Goal: Task Accomplishment & Management: Complete application form

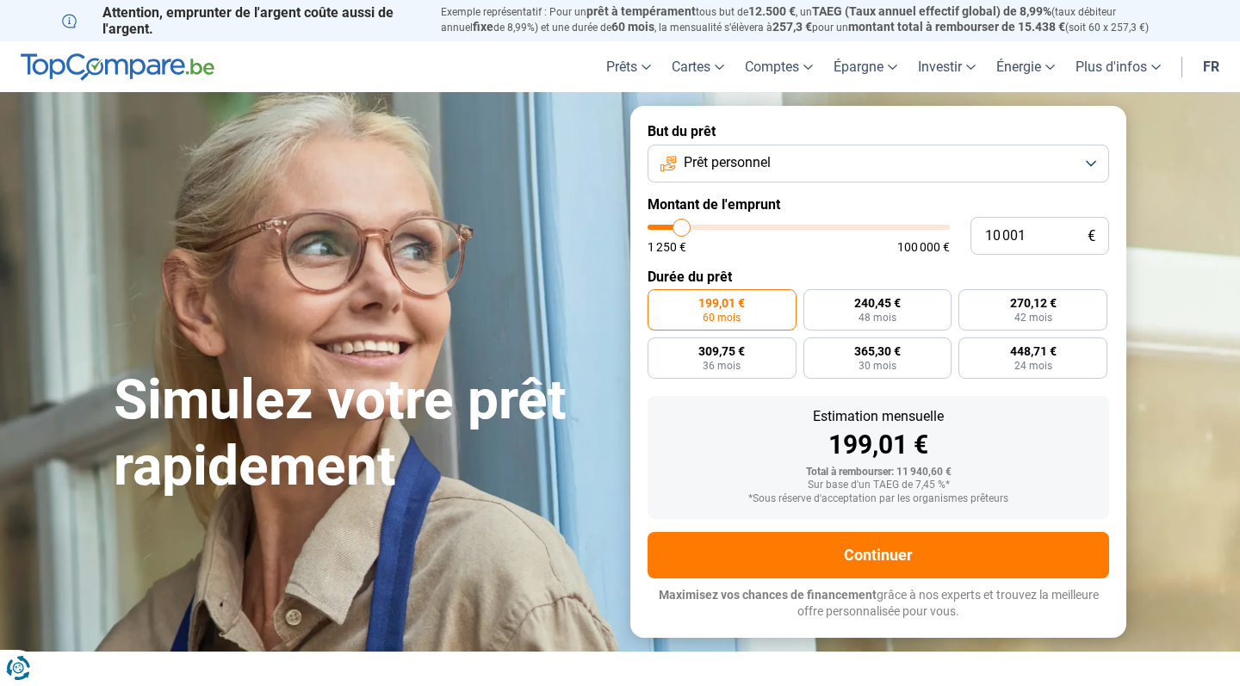
click at [810, 150] on button "Prêt personnel" at bounding box center [879, 164] width 462 height 38
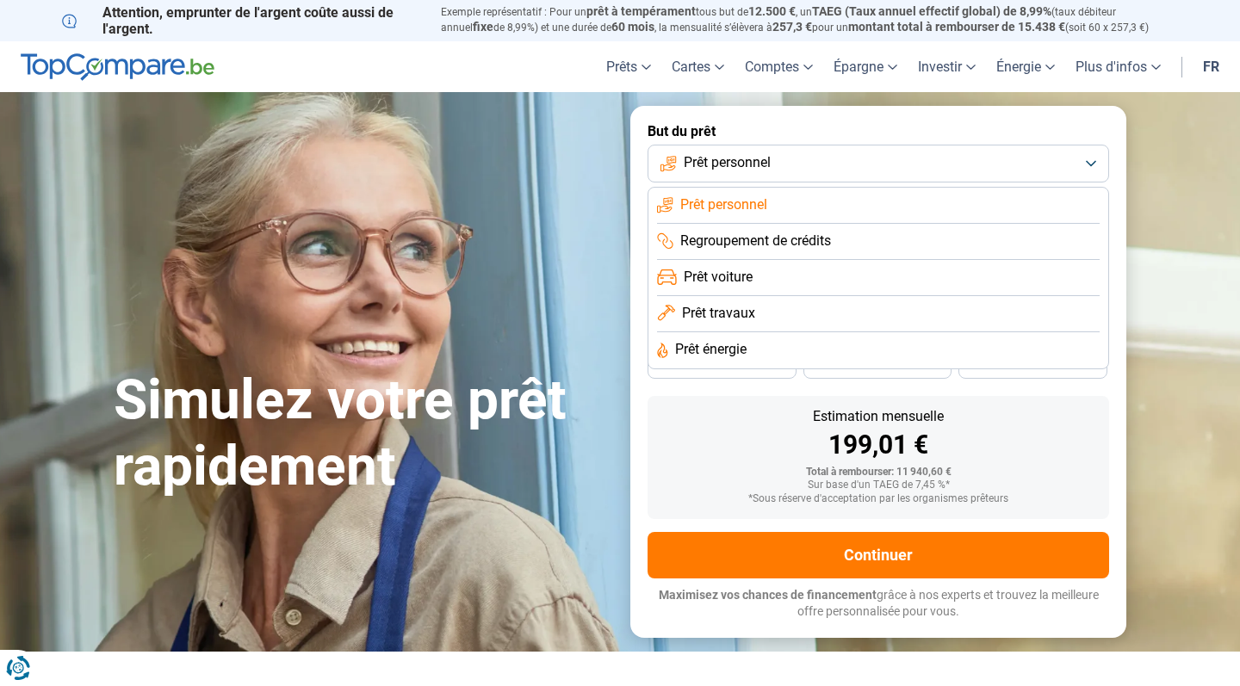
click at [797, 332] on li "Prêt travaux" at bounding box center [878, 350] width 443 height 36
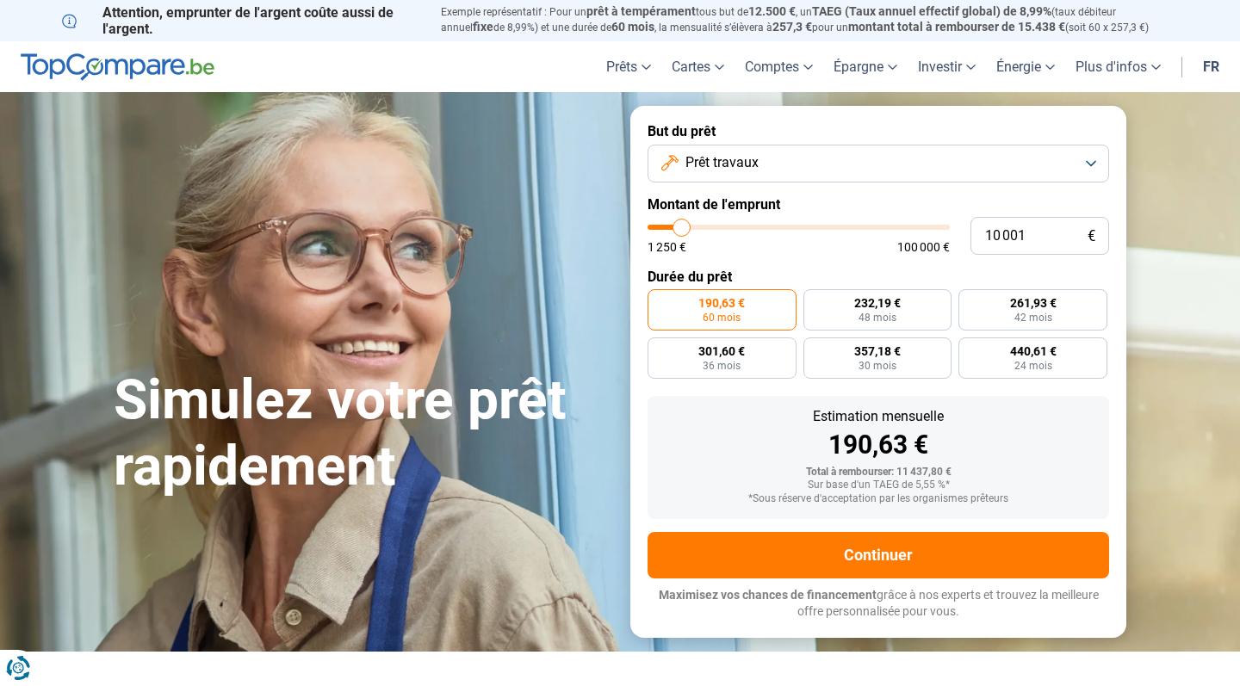
click at [769, 165] on button "Prêt travaux" at bounding box center [879, 164] width 462 height 38
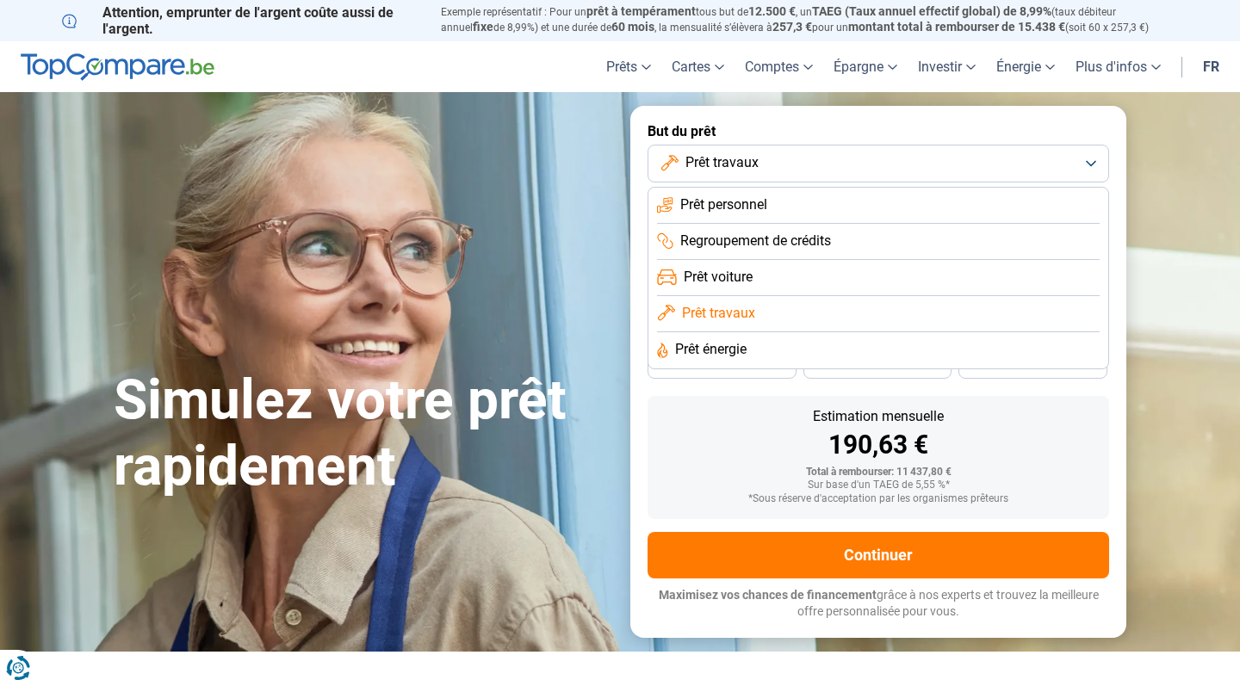
click at [779, 346] on li "Prêt énergie" at bounding box center [878, 350] width 443 height 36
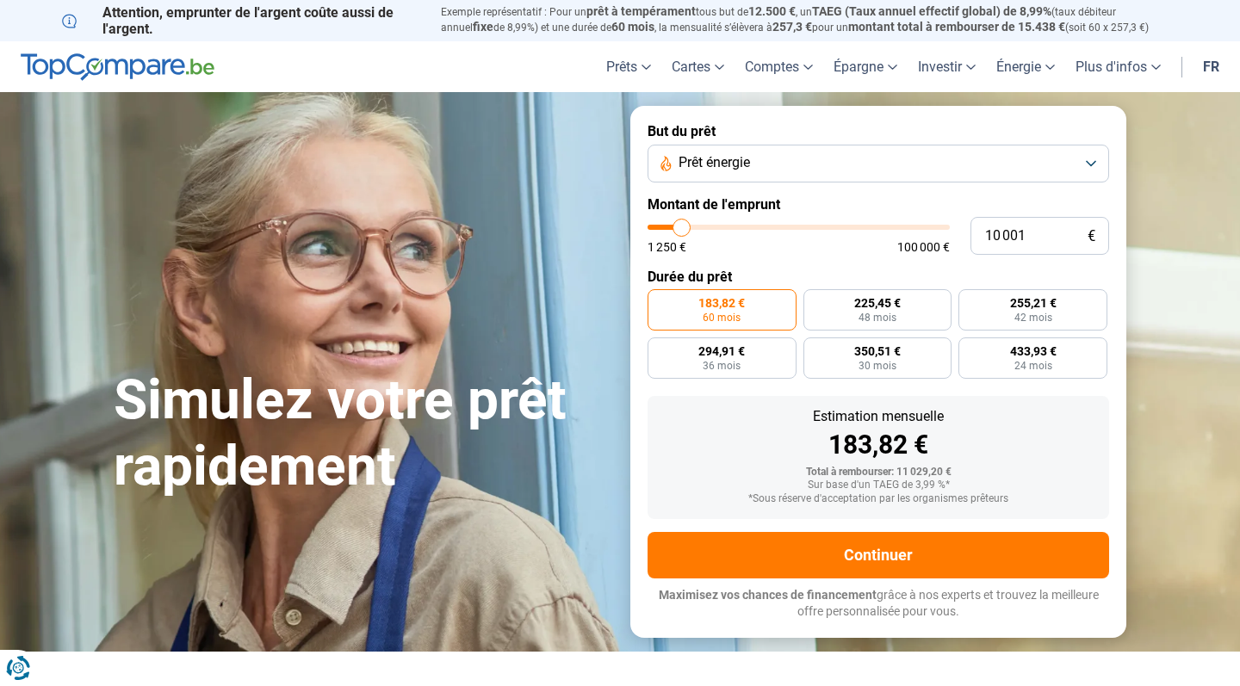
click at [775, 163] on button "Prêt énergie" at bounding box center [879, 164] width 462 height 38
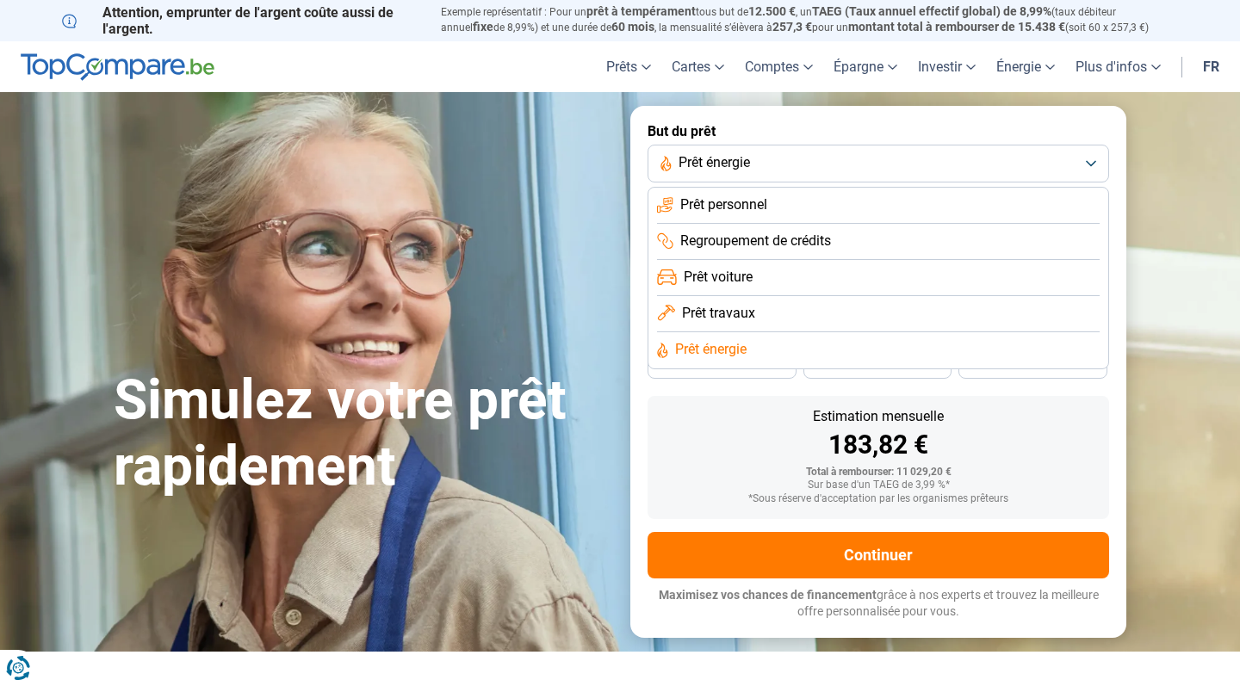
click at [777, 332] on li "Prêt travaux" at bounding box center [878, 350] width 443 height 36
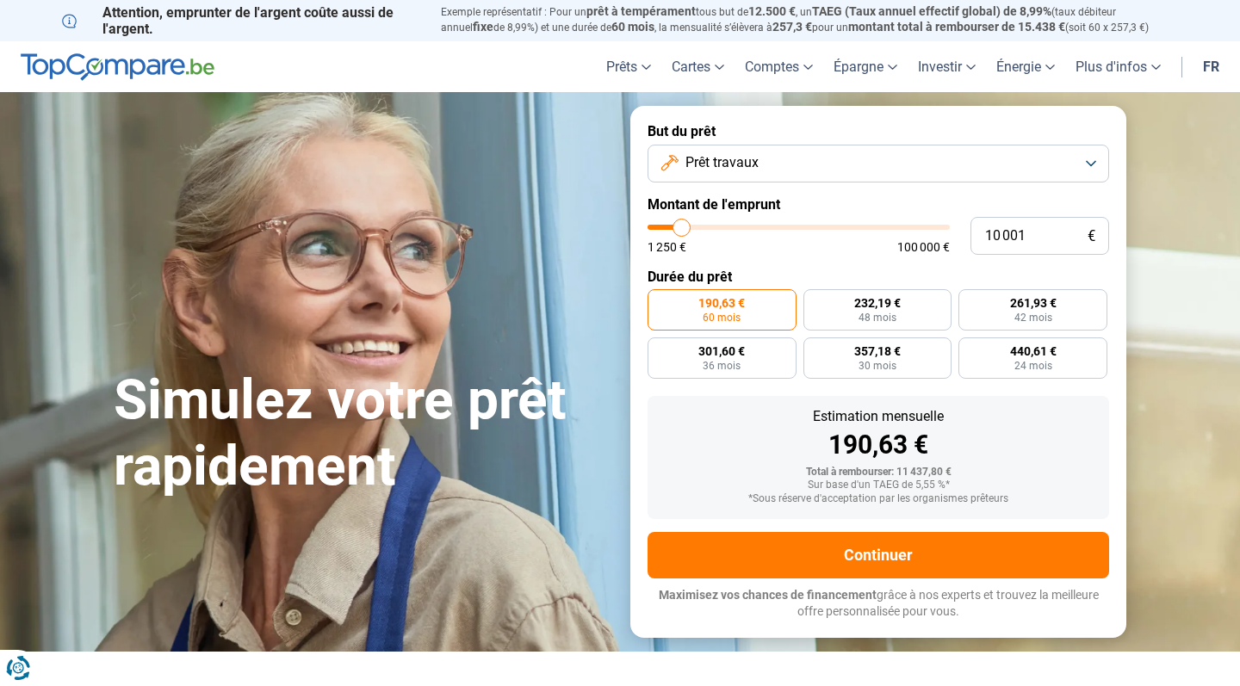
type input "9 500"
type input "9500"
type input "9 750"
type input "9750"
type input "10 250"
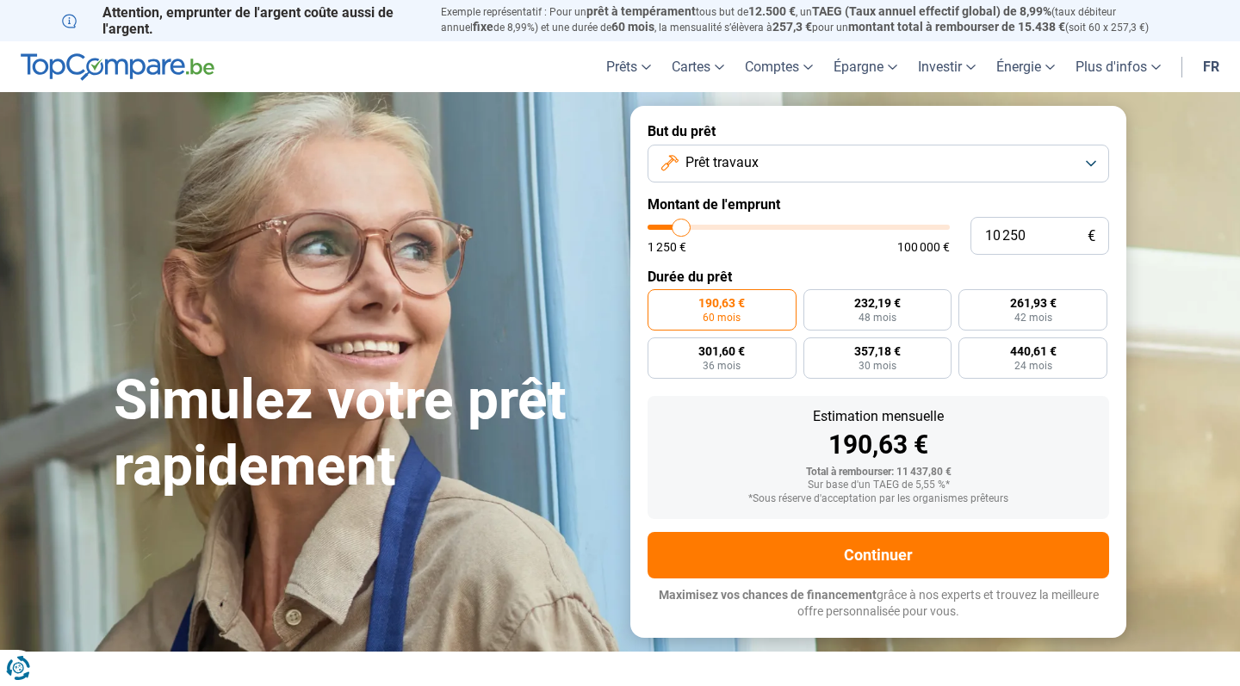
type input "10250"
type input "11 000"
type input "11000"
type input "12 000"
type input "12000"
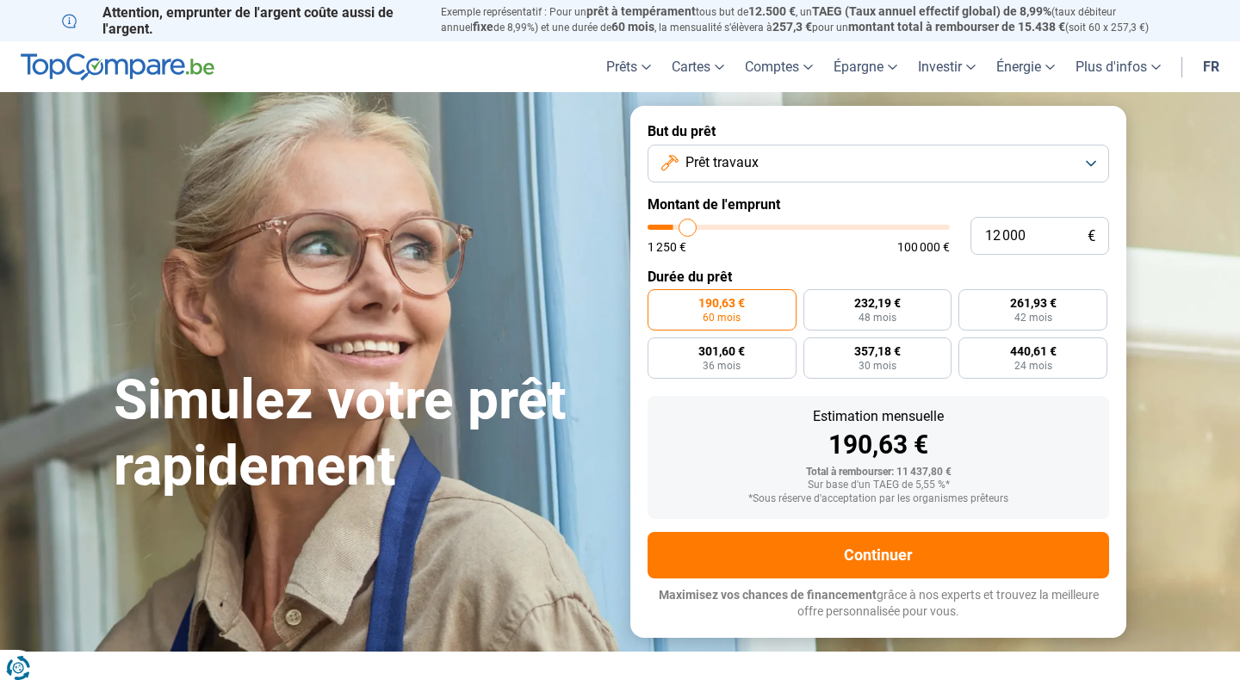
type input "13 250"
type input "13250"
type input "15 000"
type input "15000"
type input "16 750"
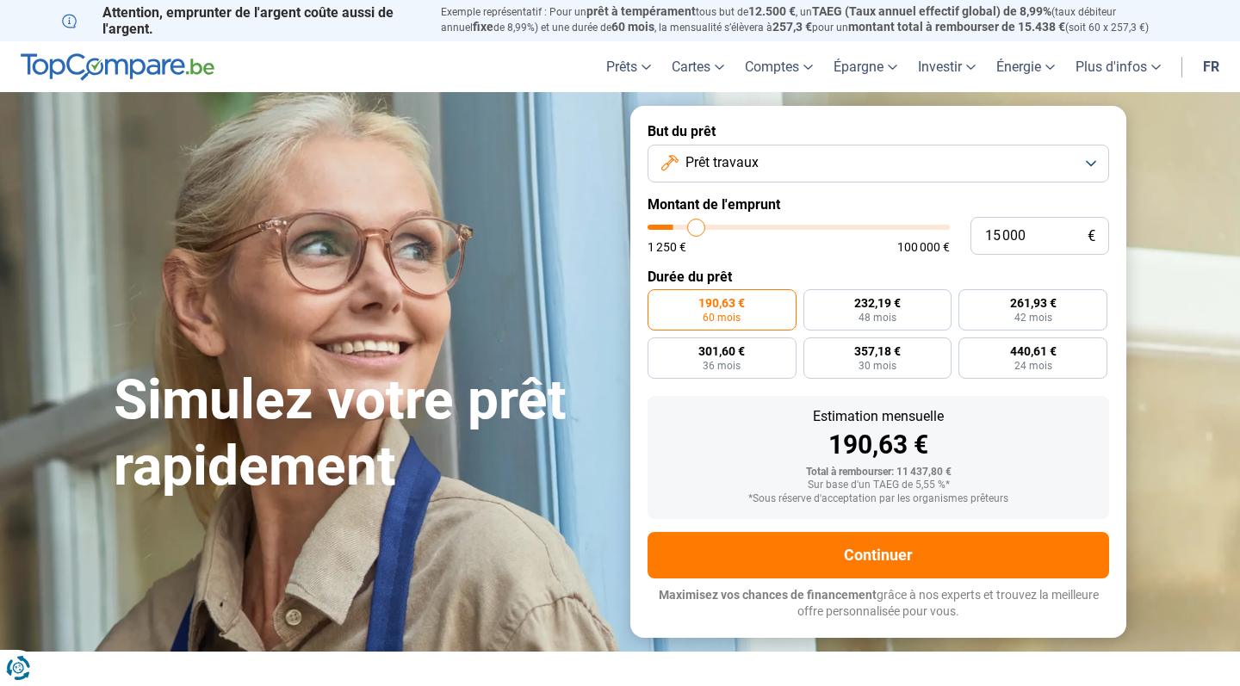
type input "16750"
type input "19 250"
type input "19250"
type input "21 500"
type input "21500"
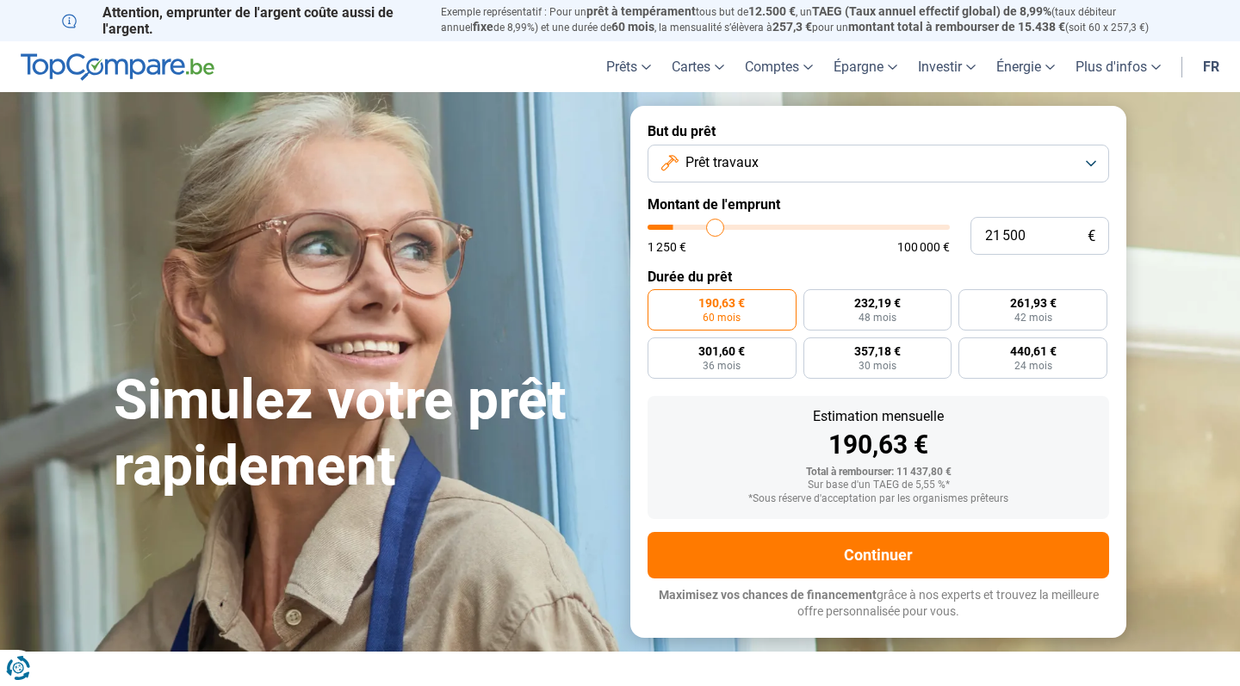
type input "23 750"
type input "23750"
type input "25 500"
type input "25500"
type input "26 750"
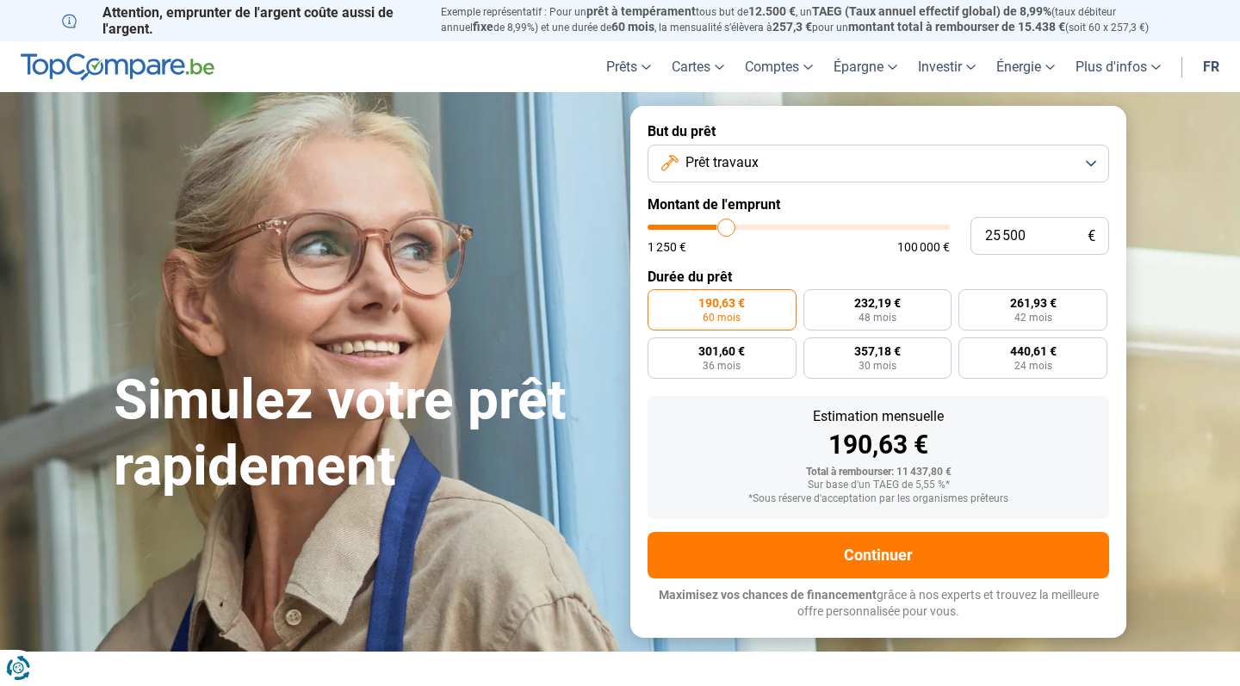
type input "26750"
type input "28 250"
type input "28250"
type input "29 750"
type input "29750"
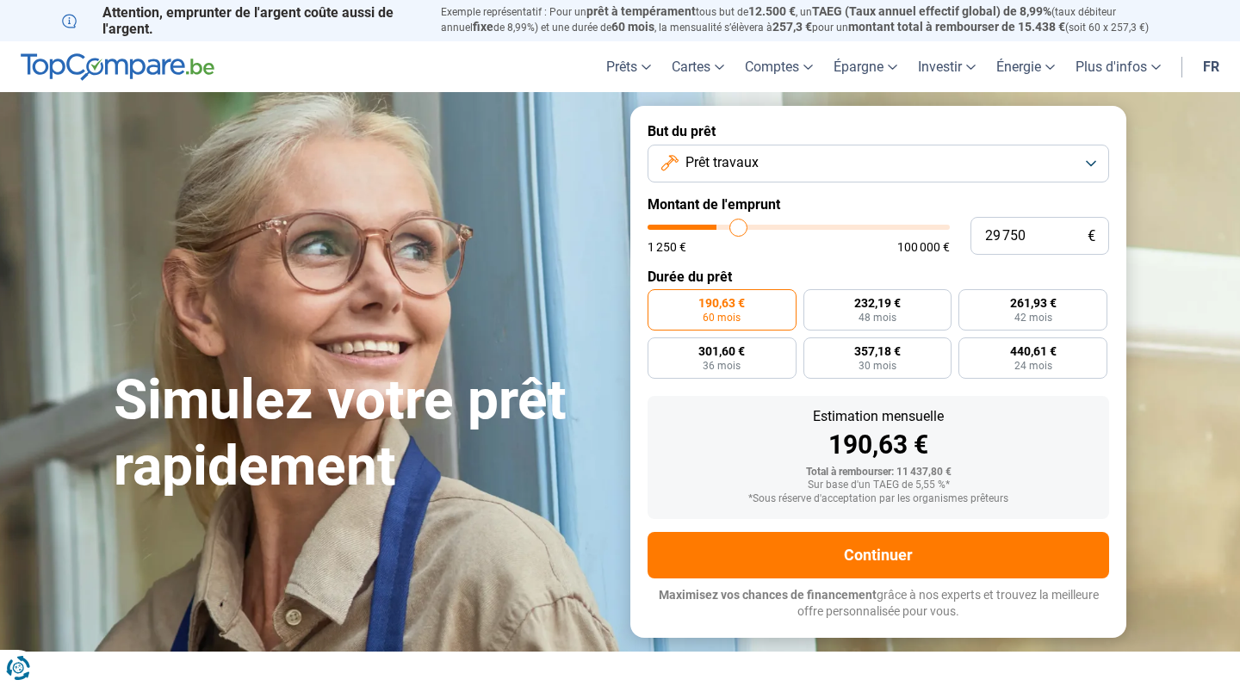
type input "31 250"
type input "31250"
type input "33 000"
type input "33000"
type input "34 750"
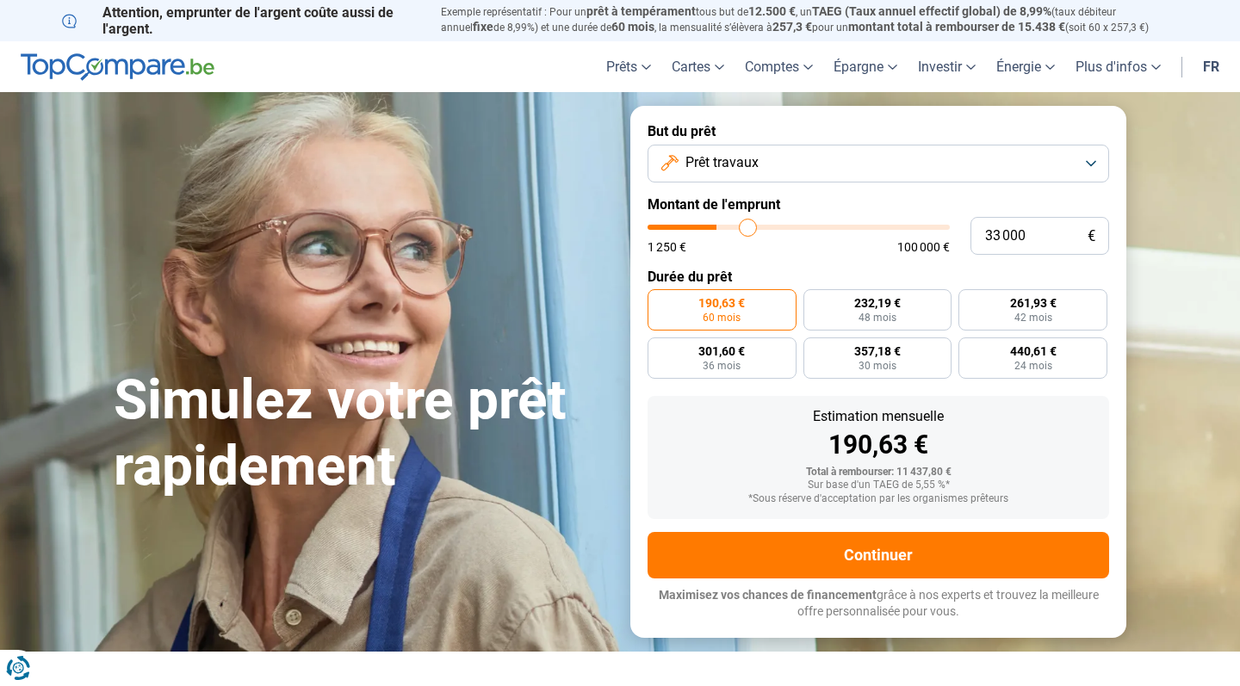
type input "34750"
type input "36 750"
type input "36750"
type input "38 500"
type input "38500"
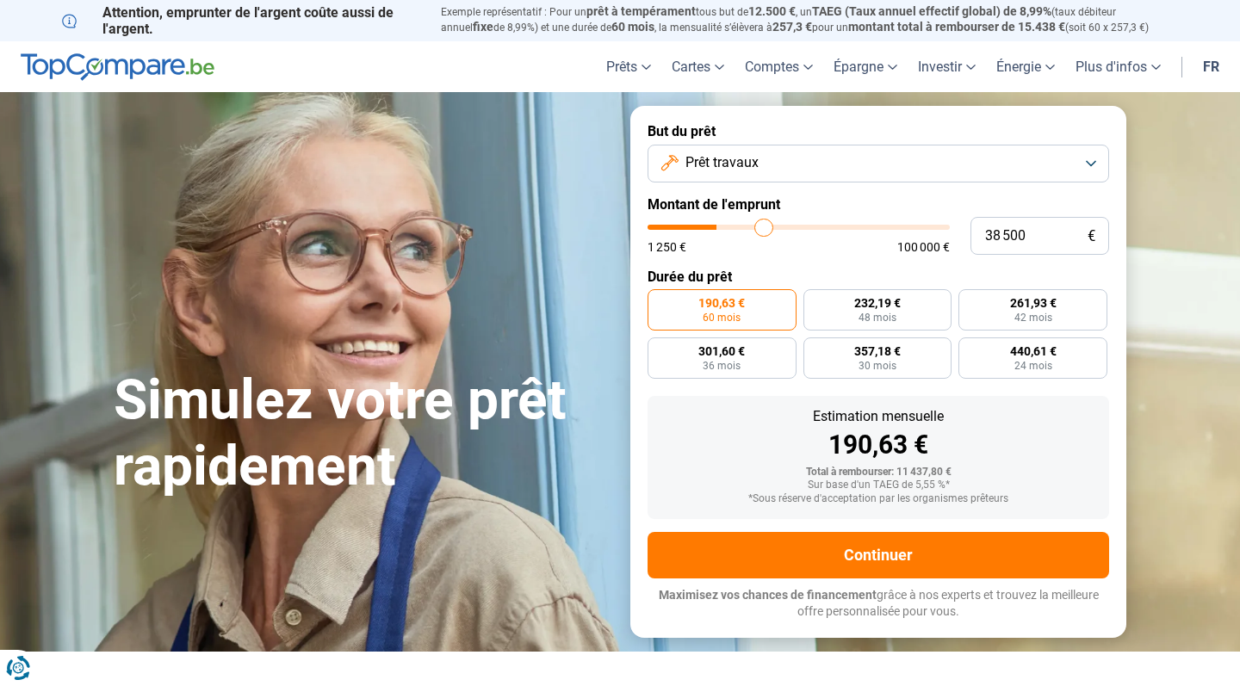
type input "40 250"
type input "40250"
type input "42 000"
type input "42000"
type input "43 500"
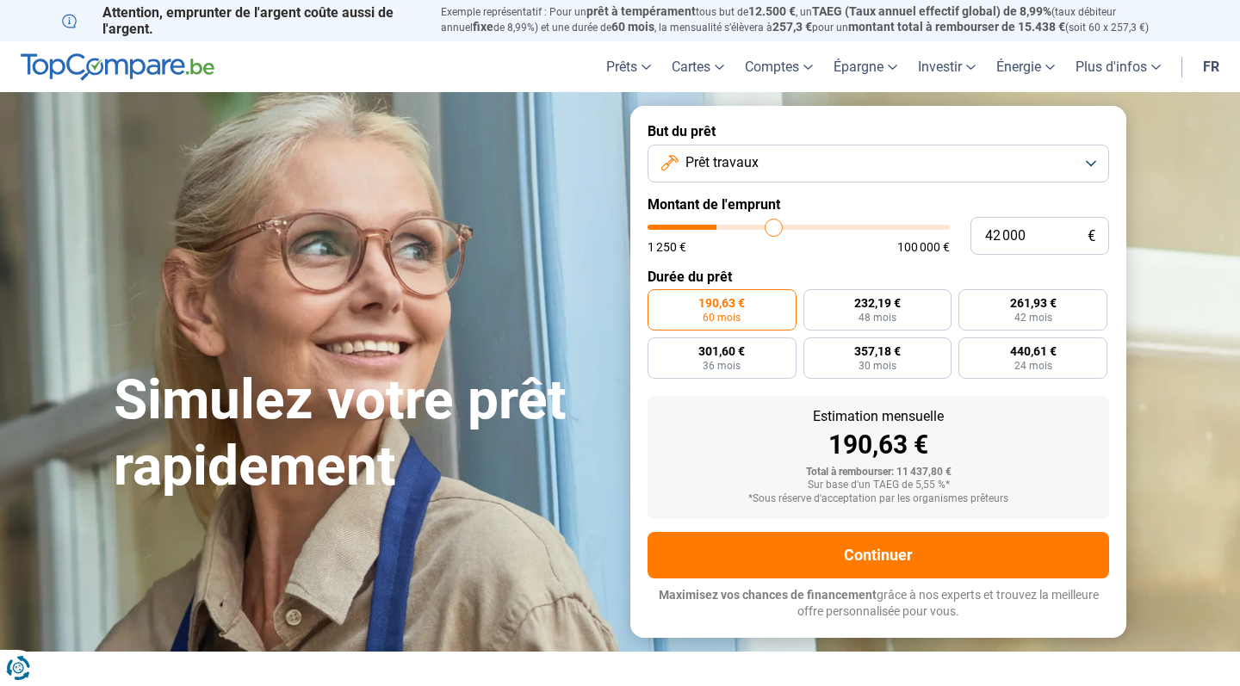
type input "43500"
type input "45 250"
type input "45250"
type input "46 750"
type input "46750"
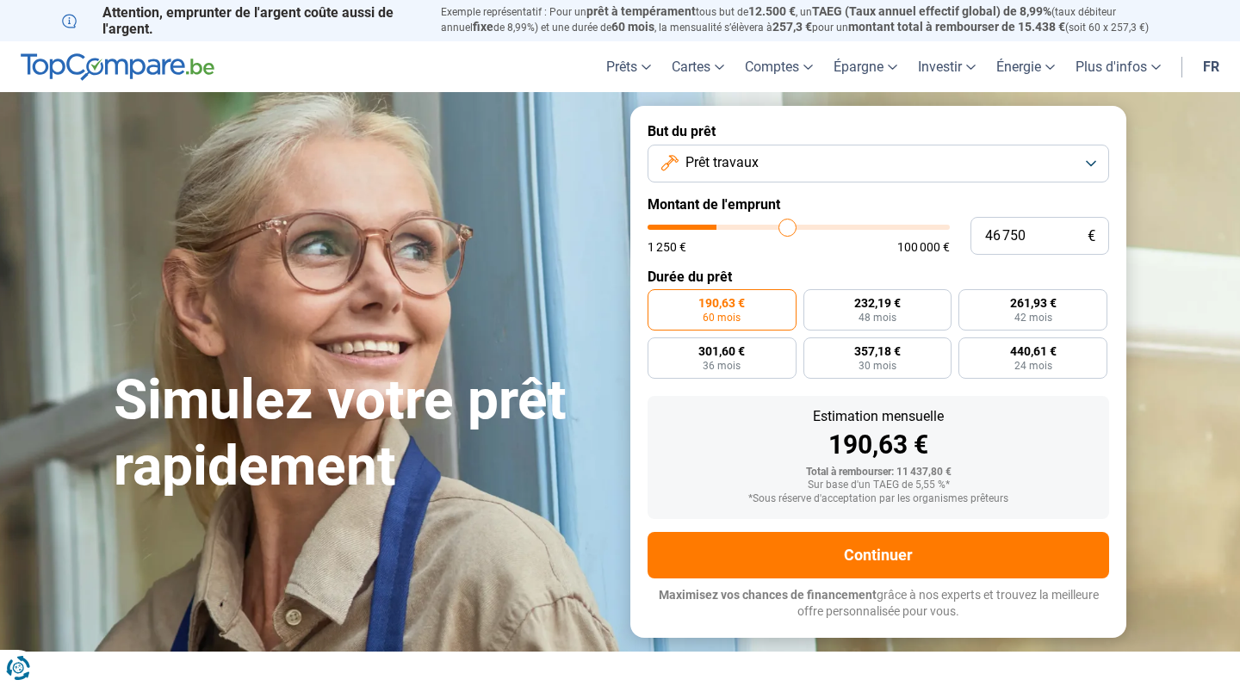
type input "48 750"
type input "48750"
type input "50 500"
type input "50500"
type input "52 500"
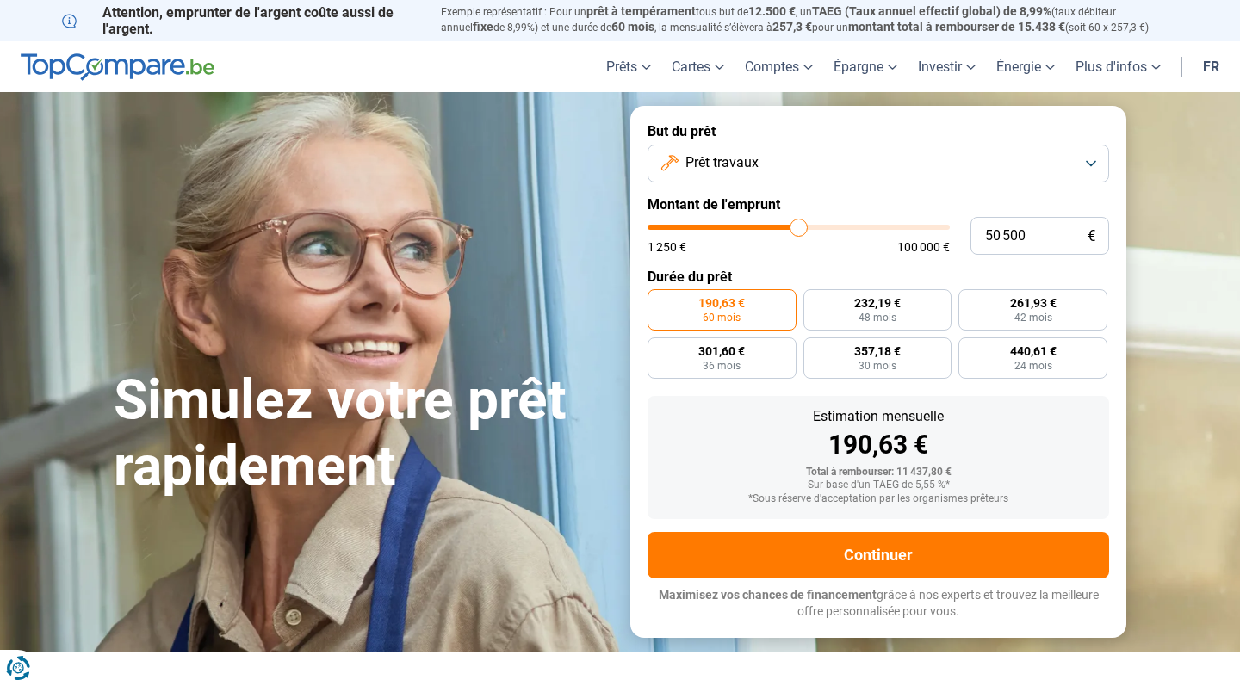
type input "52500"
type input "54 250"
type input "54250"
type input "56 500"
type input "56500"
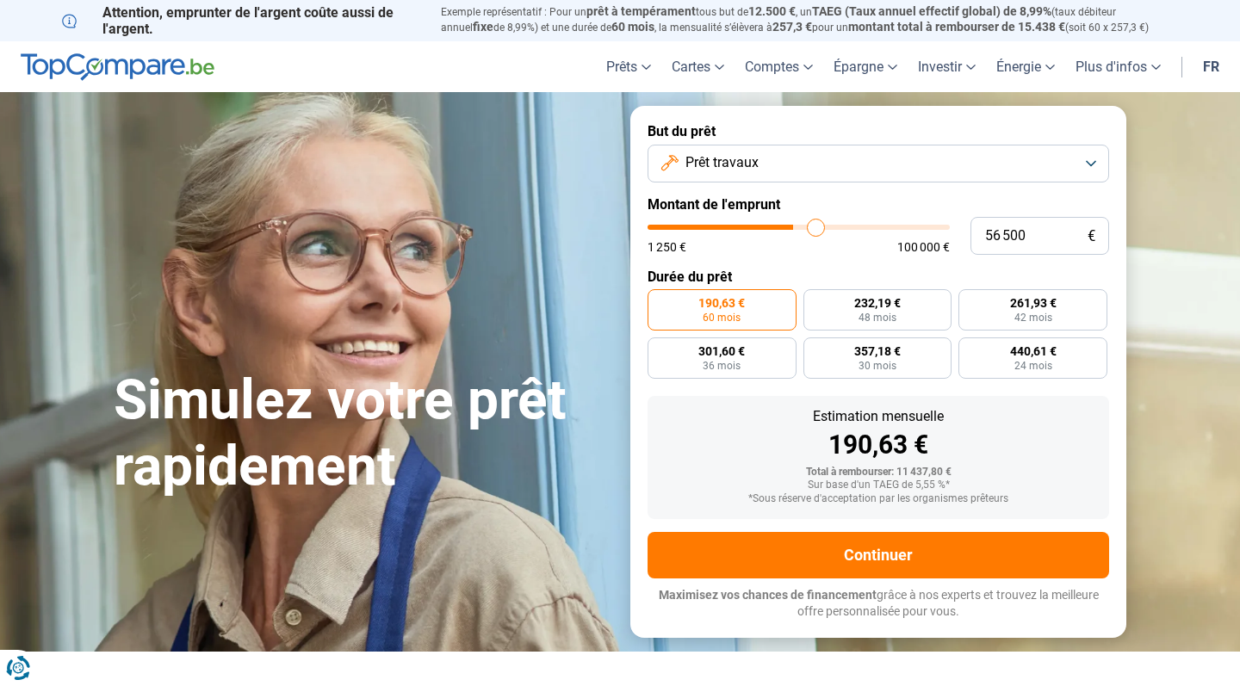
type input "58 750"
type input "58750"
type input "61 500"
type input "61500"
type input "64 000"
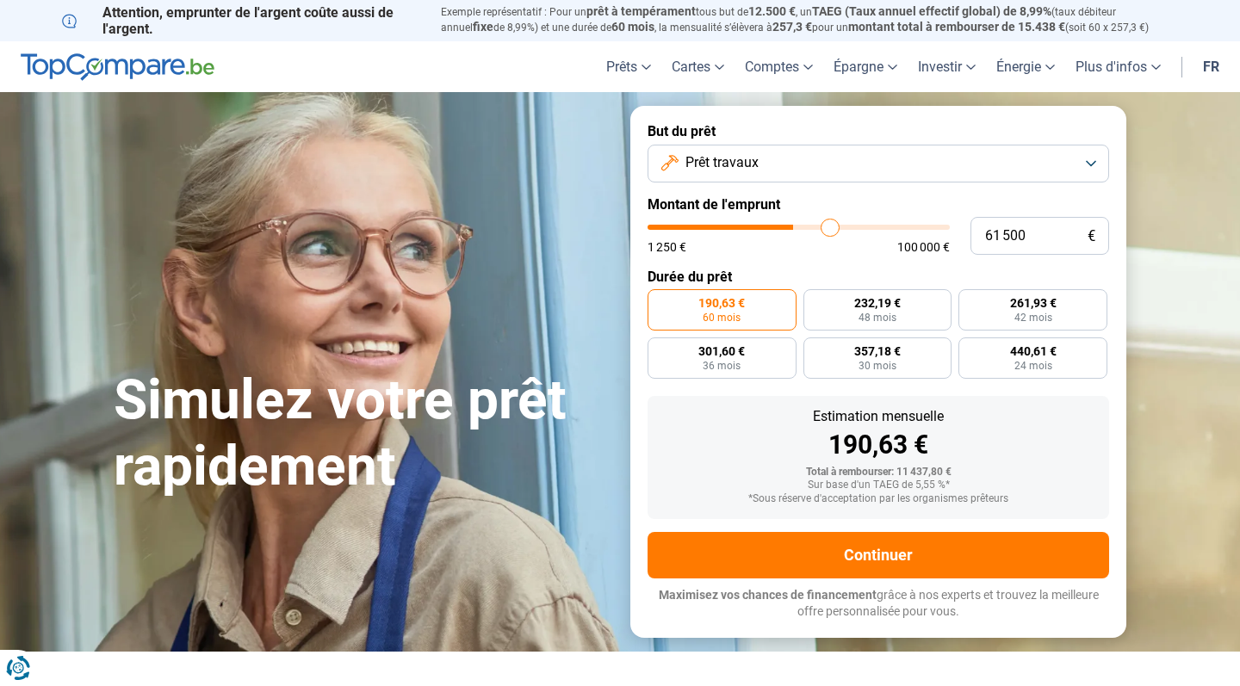
type input "64000"
type input "66 250"
type input "66250"
type input "68 750"
type input "68750"
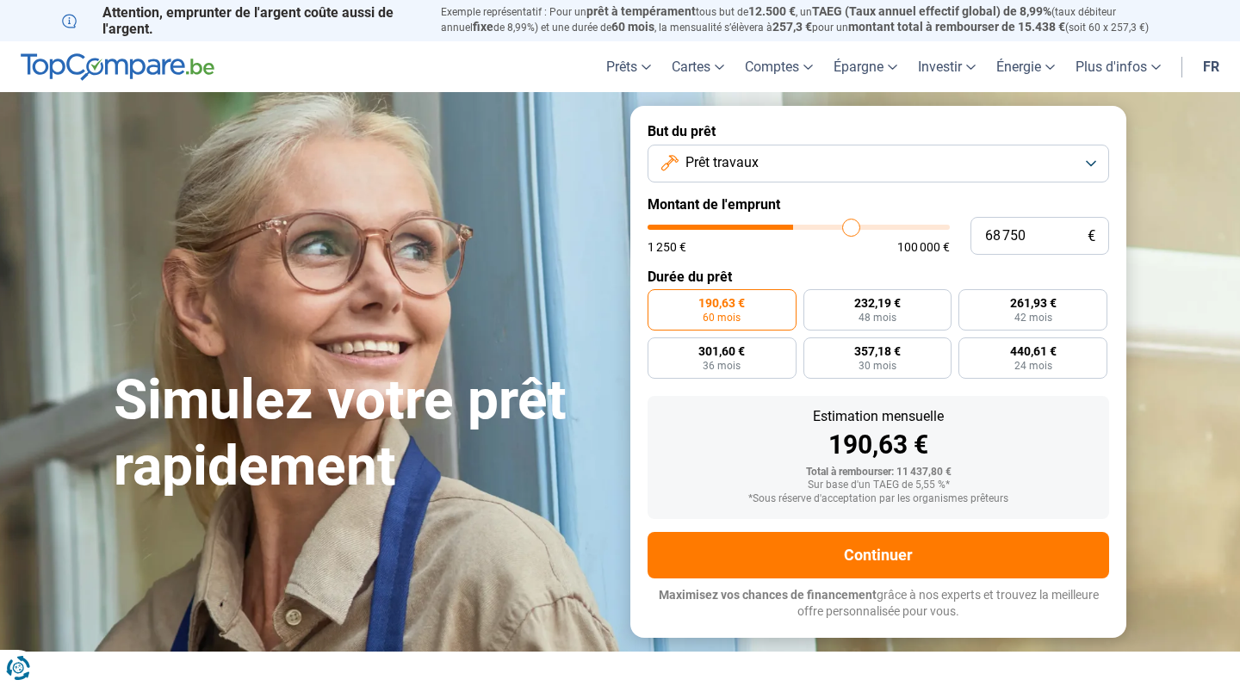
type input "70 750"
type input "70750"
type input "72 500"
type input "72500"
type input "74 000"
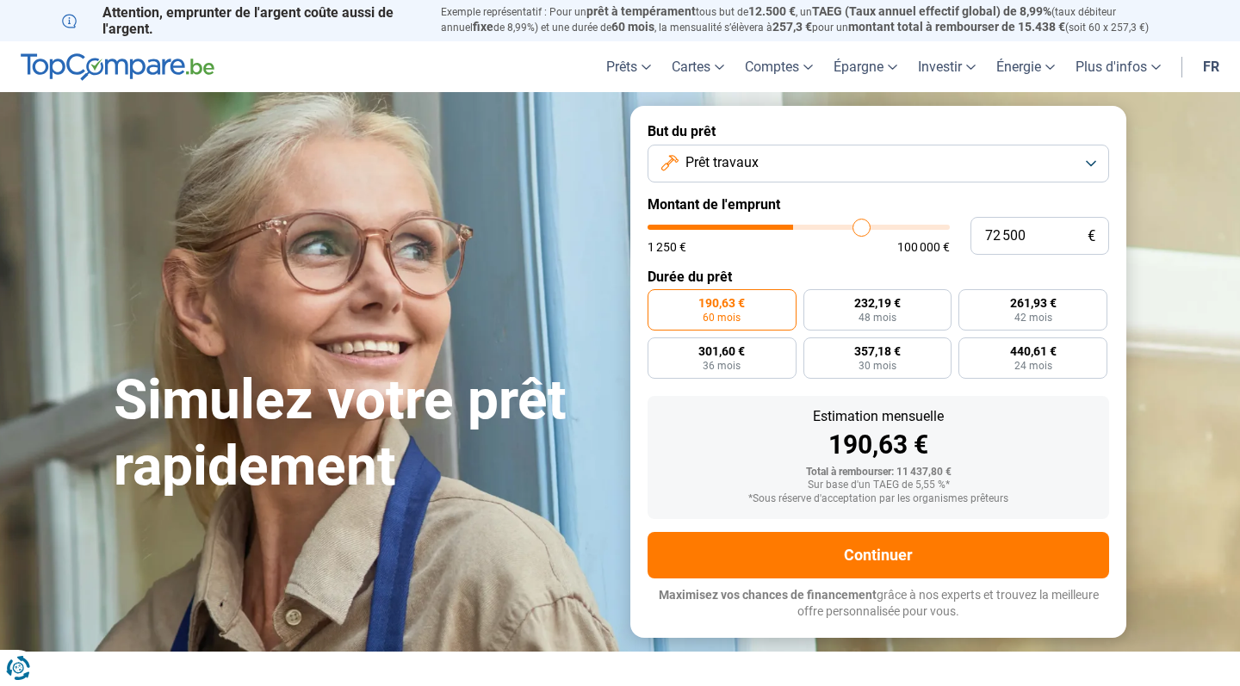
type input "74000"
type input "76 000"
type input "76000"
type input "77 500"
type input "77500"
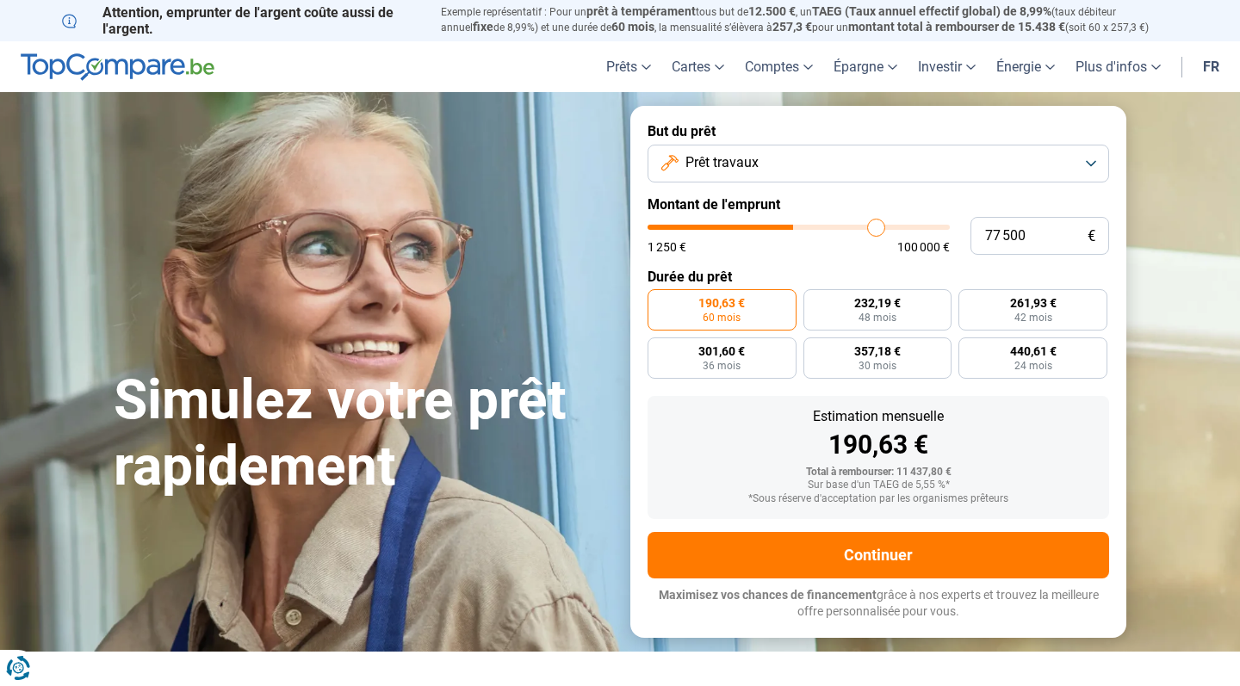
type input "78 500"
type input "78500"
type input "80 000"
type input "80000"
type input "81 250"
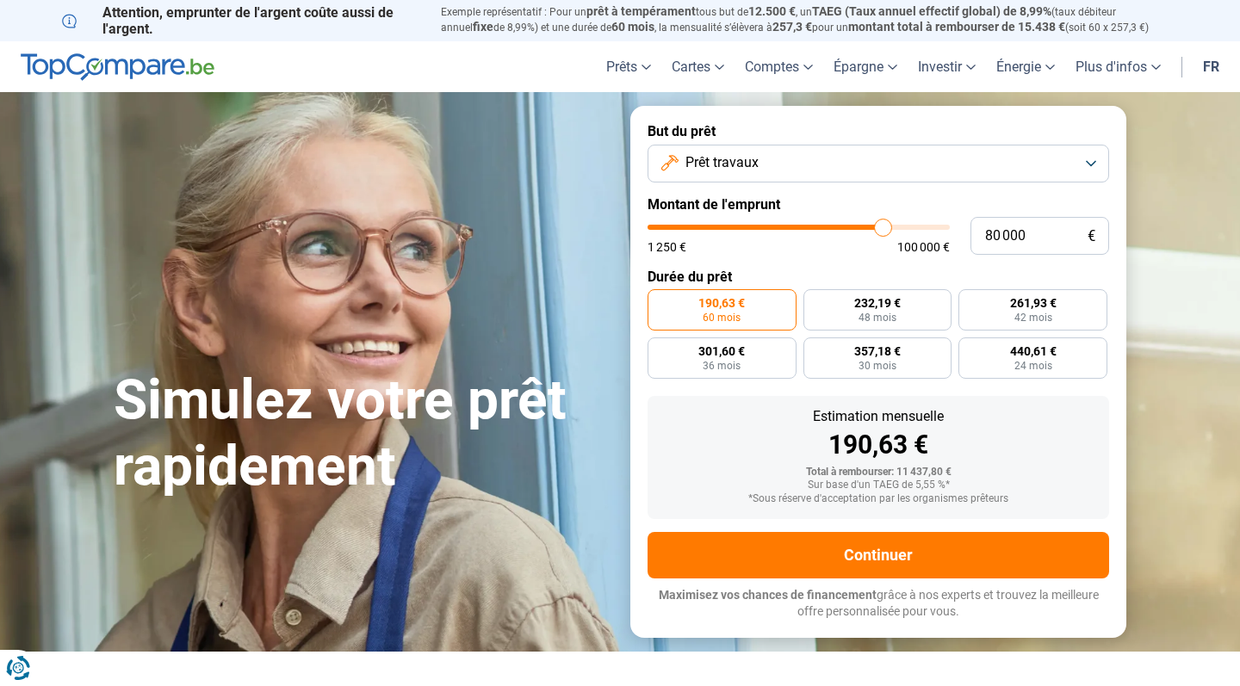
type input "81250"
type input "82 250"
type input "82250"
type input "83 250"
type input "83250"
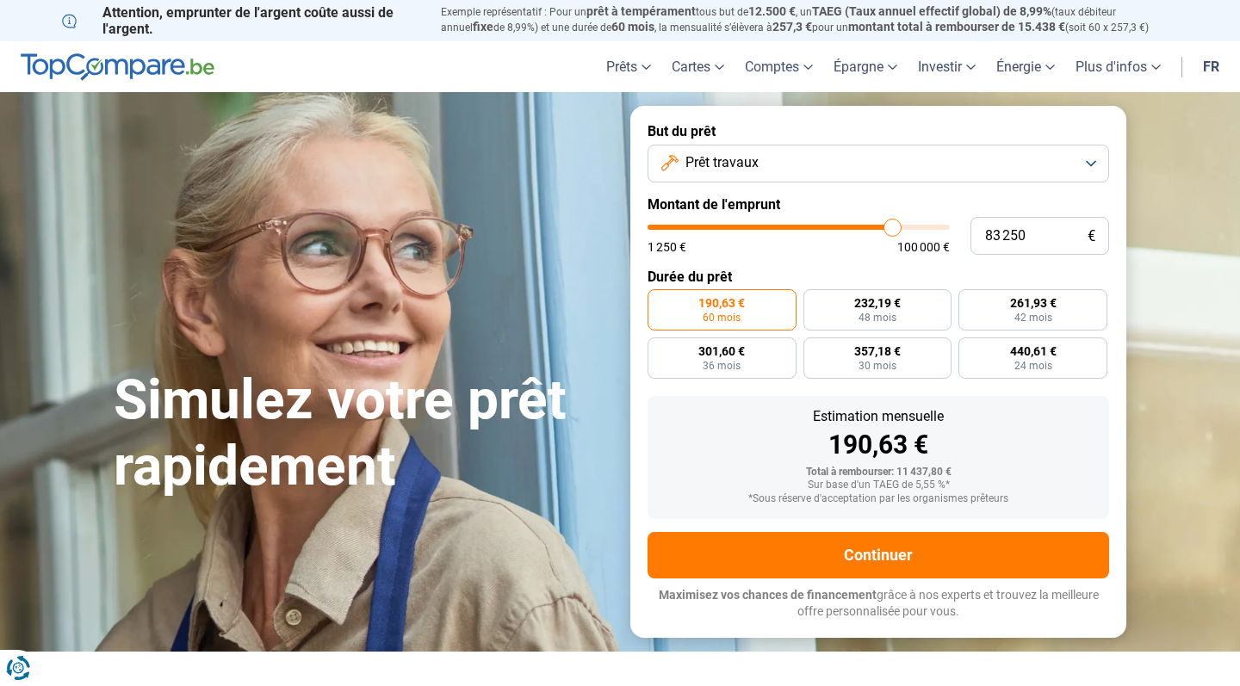
type input "84 250"
type input "84250"
type input "84 750"
type input "84750"
type input "85 750"
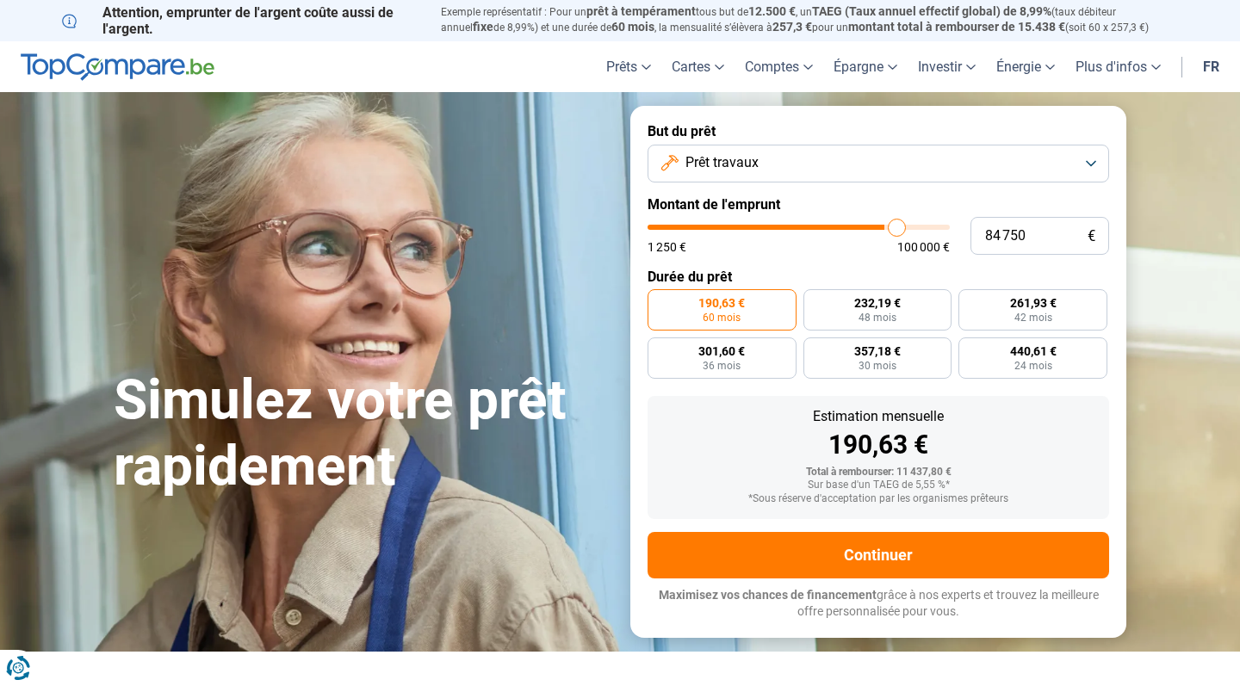
type input "85750"
type input "86 250"
type input "86250"
type input "87 000"
type input "87000"
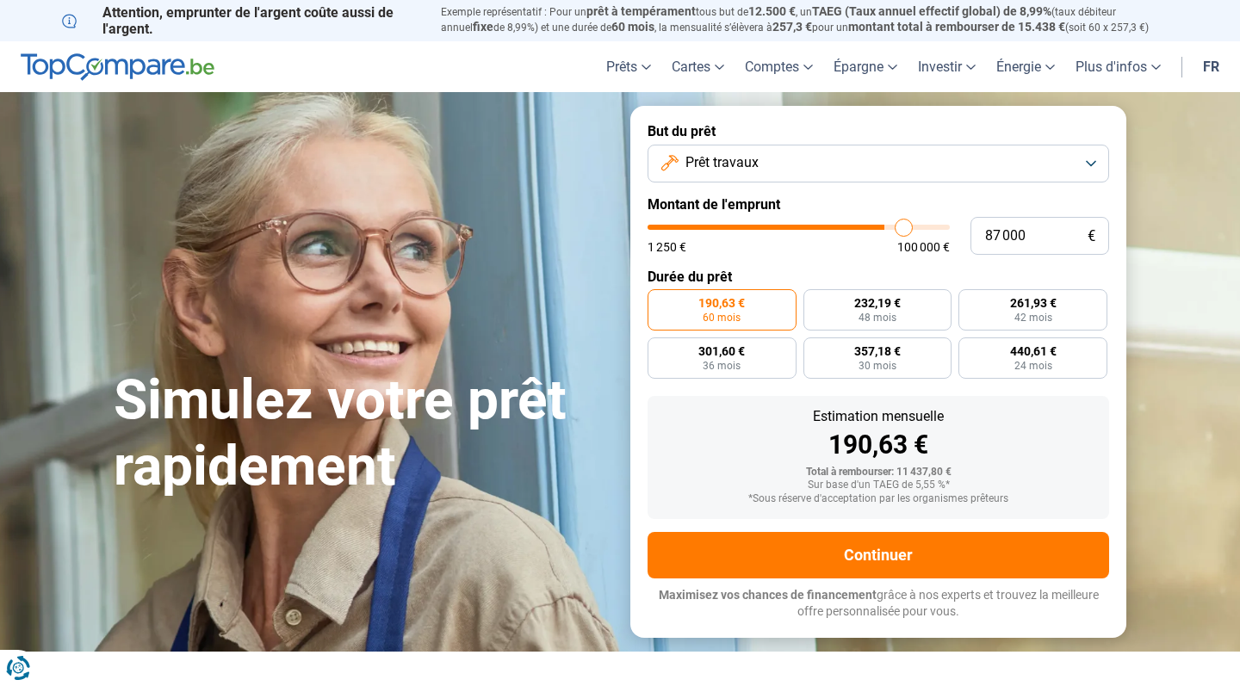
type input "87 250"
type input "87250"
type input "87 500"
type input "87500"
type input "88 000"
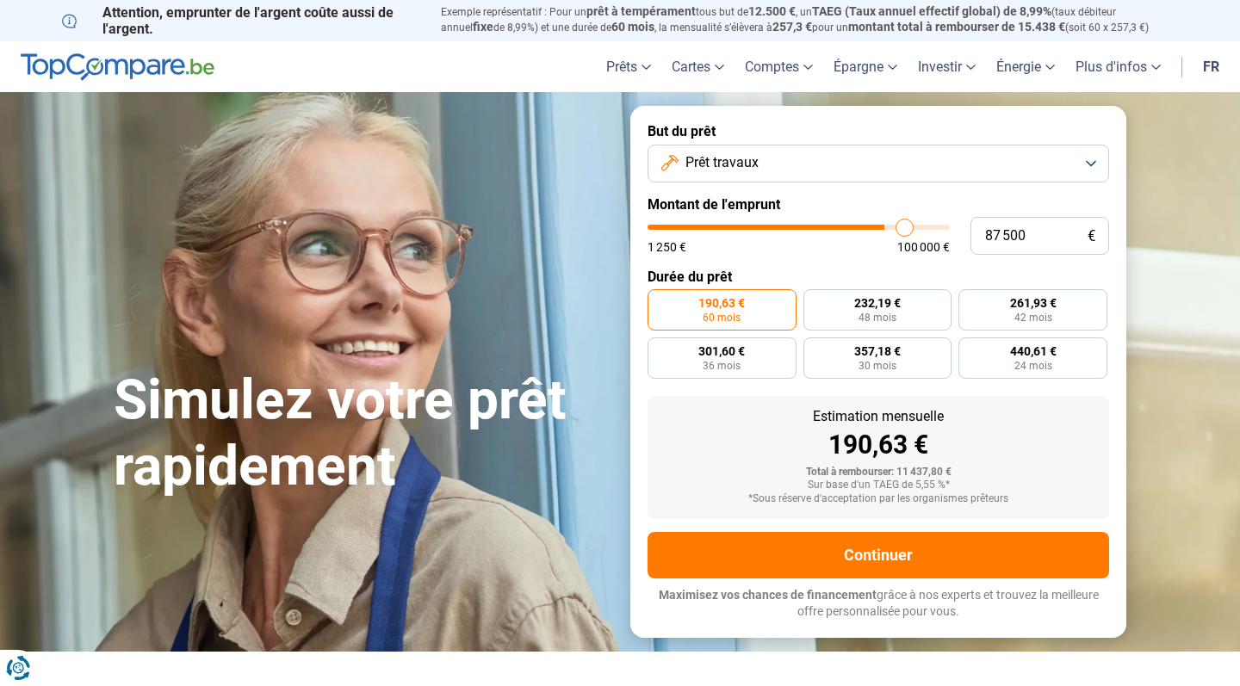
type input "88000"
type input "87 750"
type input "87750"
type input "87 500"
type input "87500"
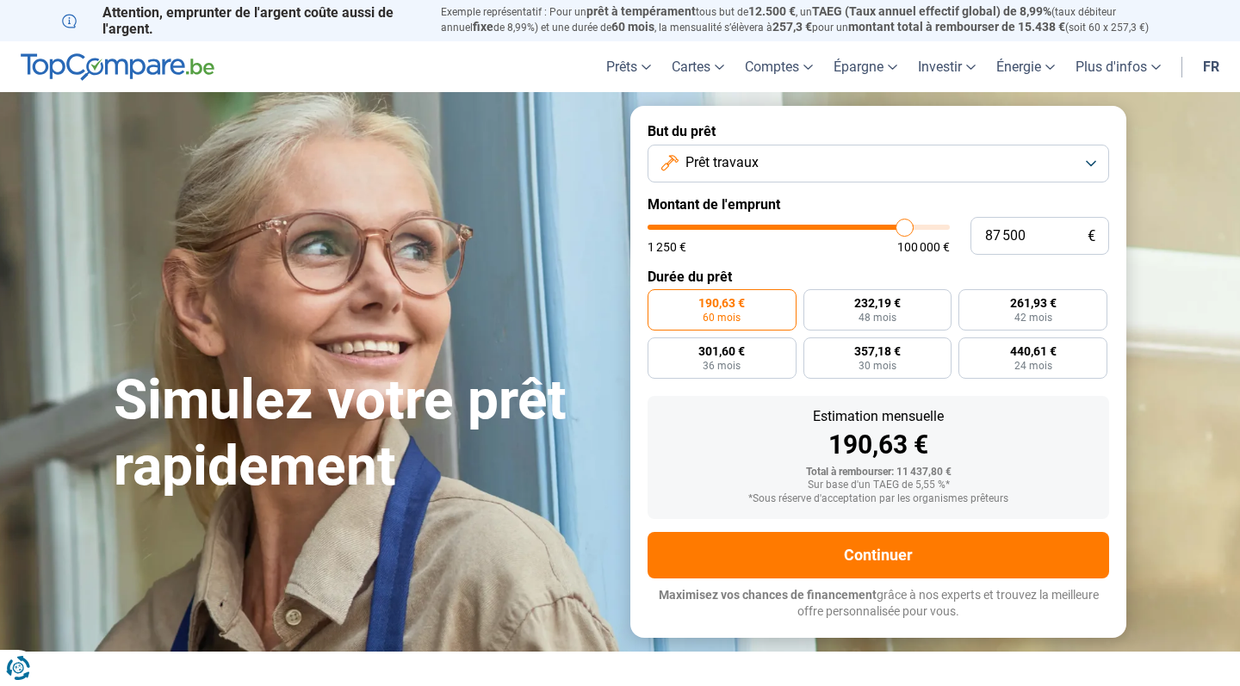
type input "87 250"
type input "87250"
type input "86 750"
type input "86750"
type input "86 500"
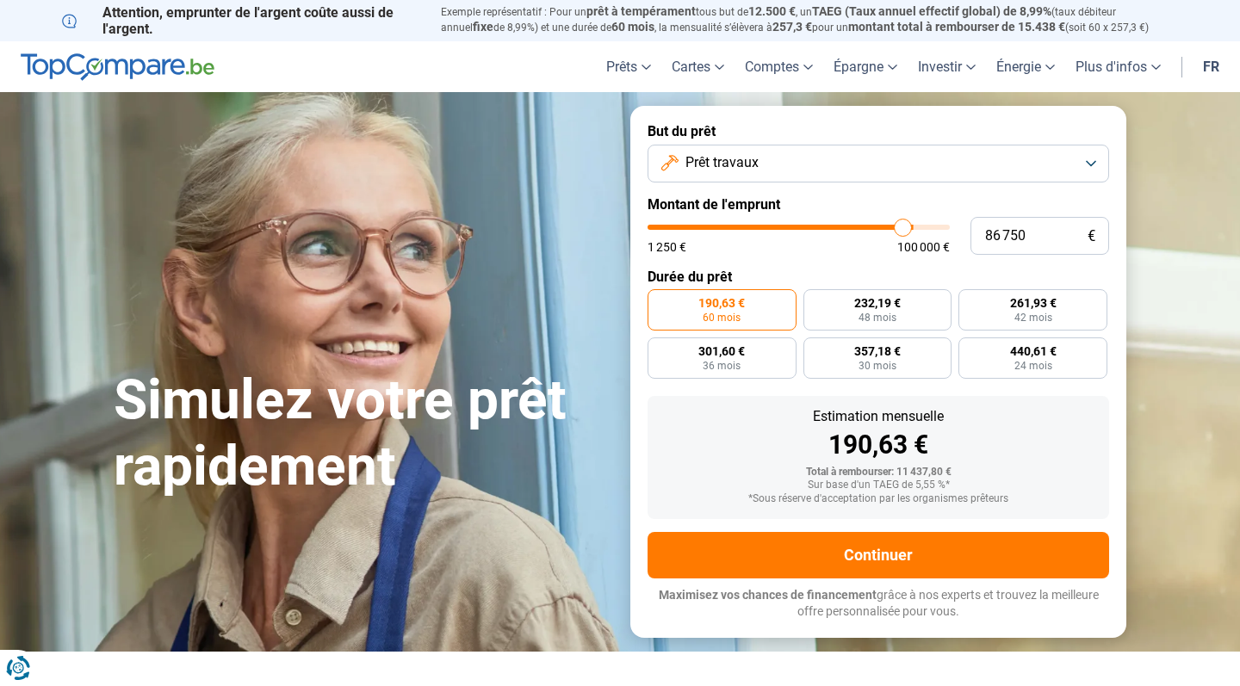
type input "86500"
type input "86 000"
type input "86000"
type input "85 750"
type input "85750"
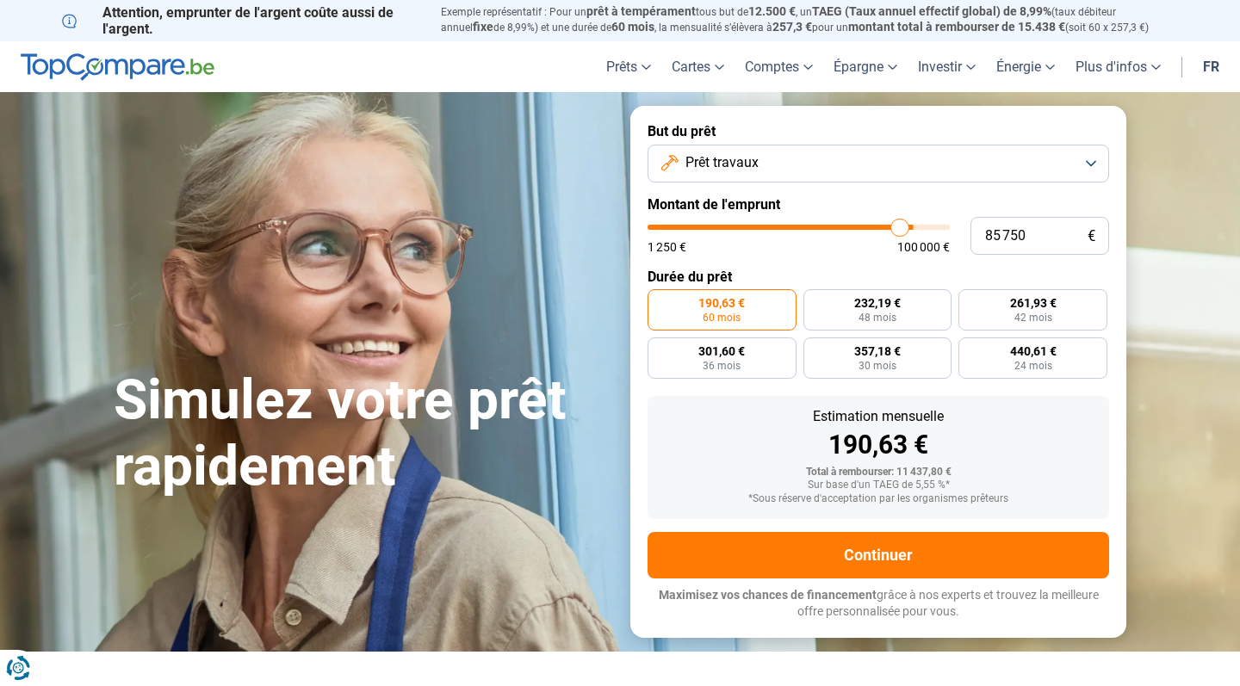
type input "85 250"
type input "85250"
type input "85 000"
type input "85000"
type input "84 750"
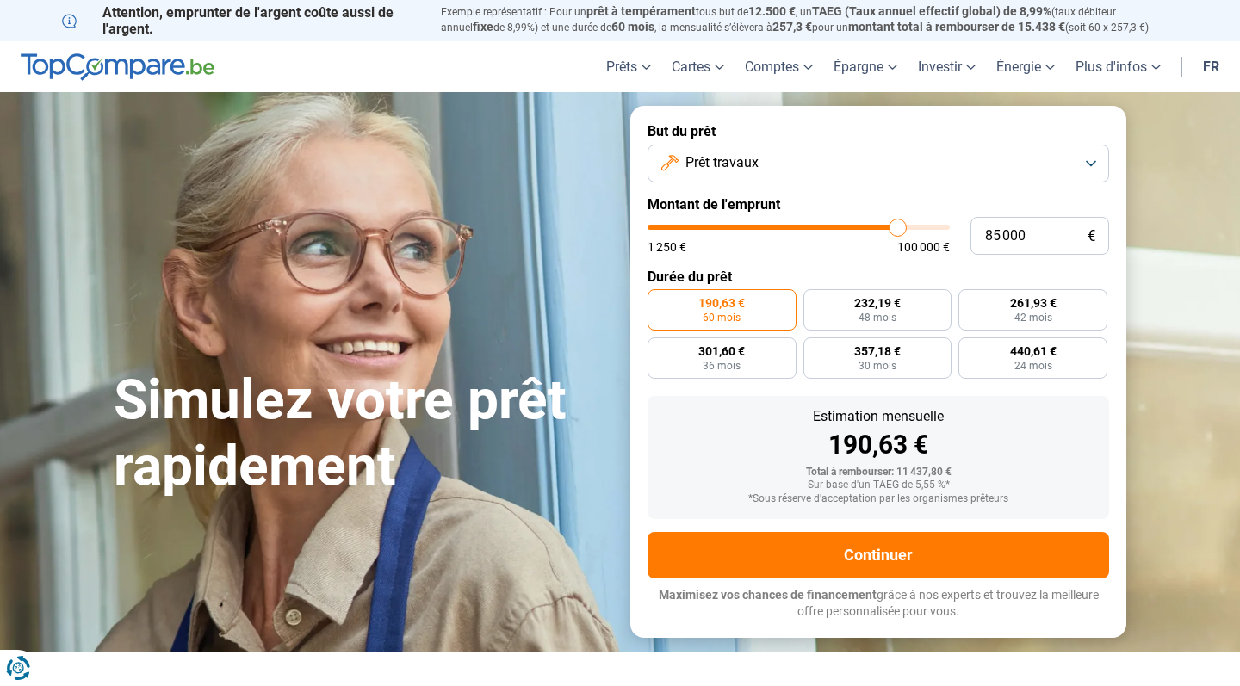
type input "84750"
type input "84 500"
type input "84500"
type input "84 000"
type input "84000"
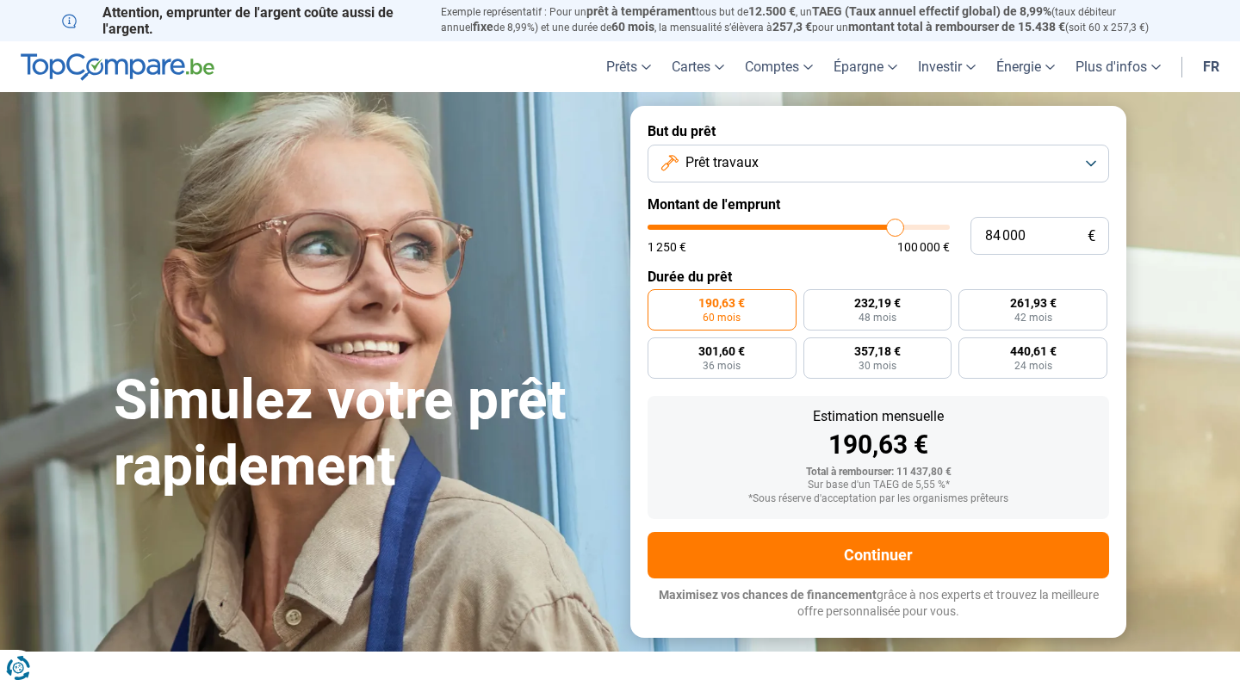
type input "83 750"
type input "83750"
type input "83 500"
type input "83500"
type input "83 250"
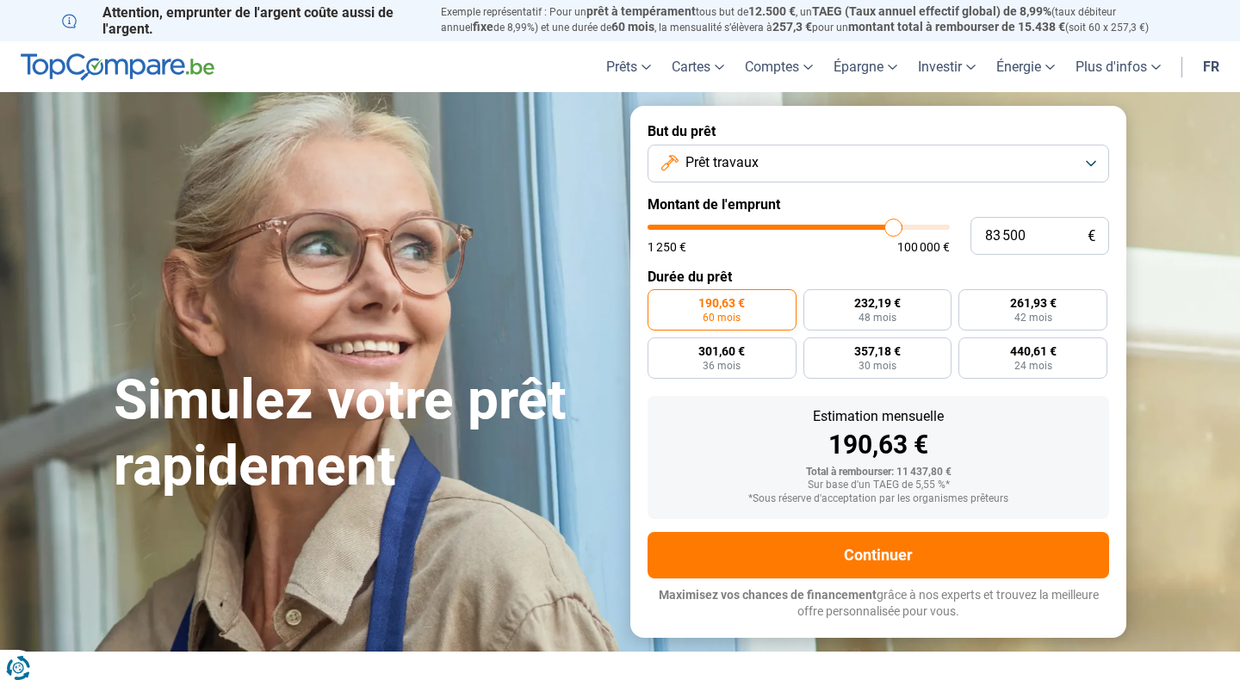
type input "83250"
type input "82 500"
type input "82500"
type input "82 250"
type input "82250"
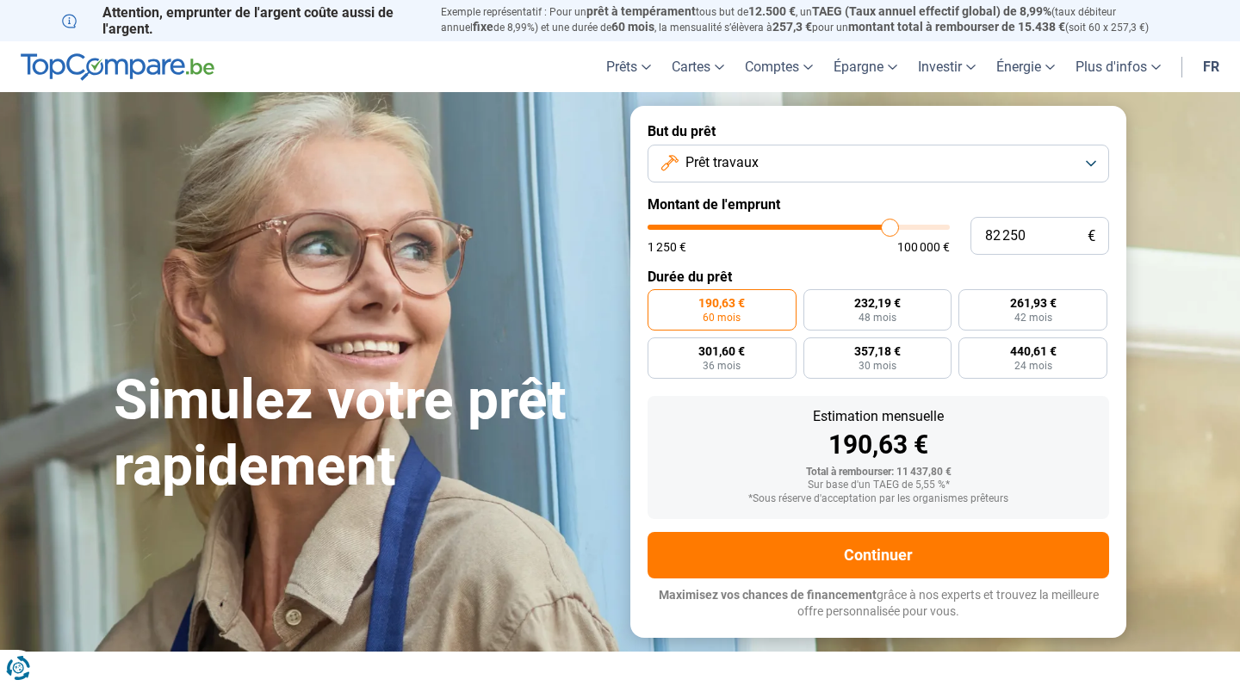
type input "82 000"
type input "82000"
type input "81 750"
type input "81750"
type input "81 500"
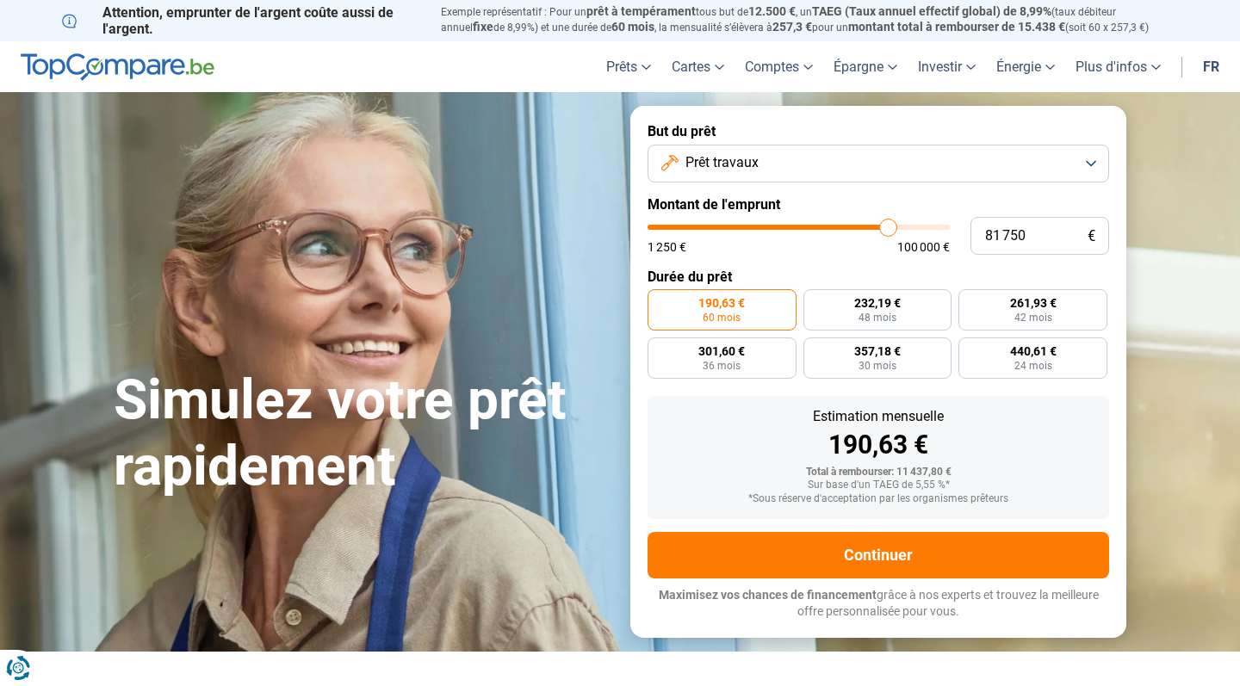
type input "81500"
type input "81 000"
type input "81000"
type input "80 750"
type input "80750"
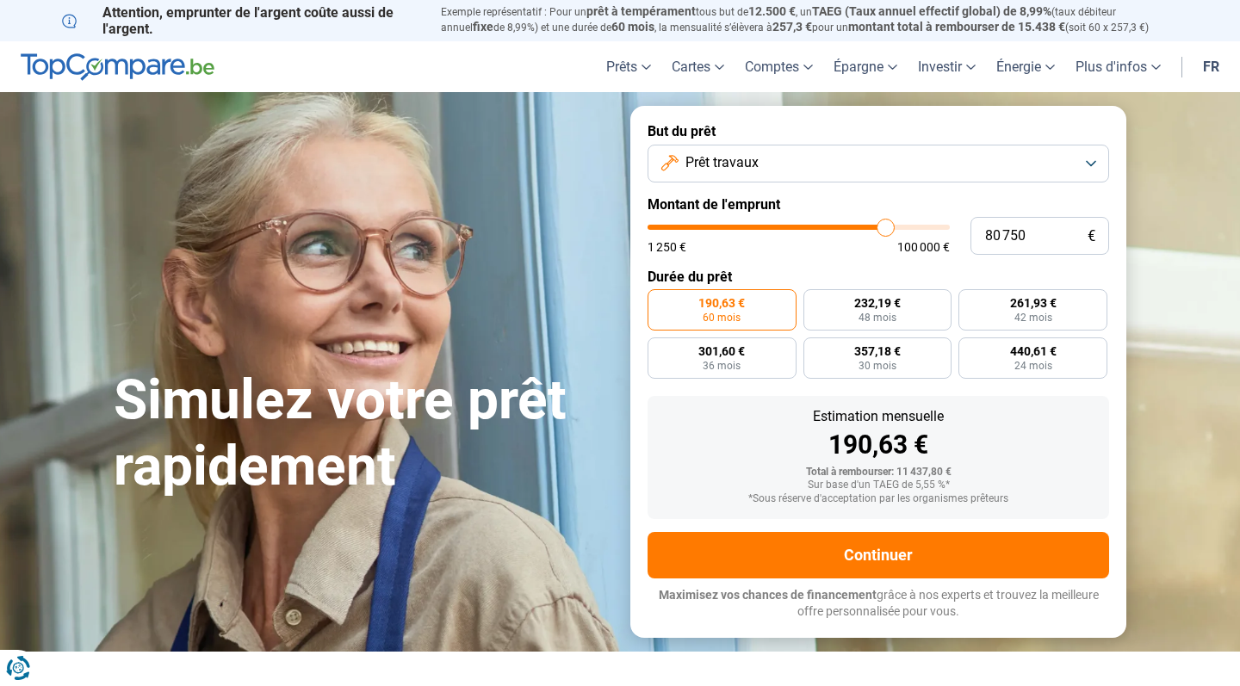
type input "80 500"
type input "80500"
type input "80 250"
type input "80250"
type input "80 000"
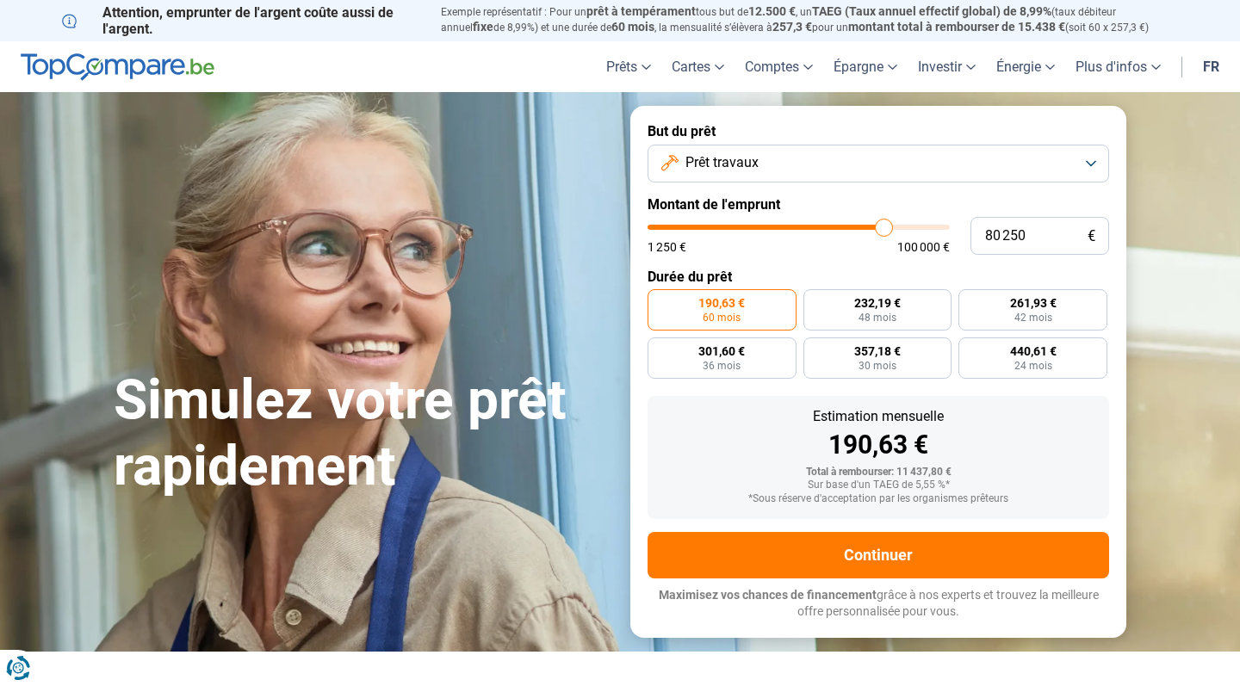
type input "80000"
type input "79 500"
type input "79500"
type input "79 250"
type input "79250"
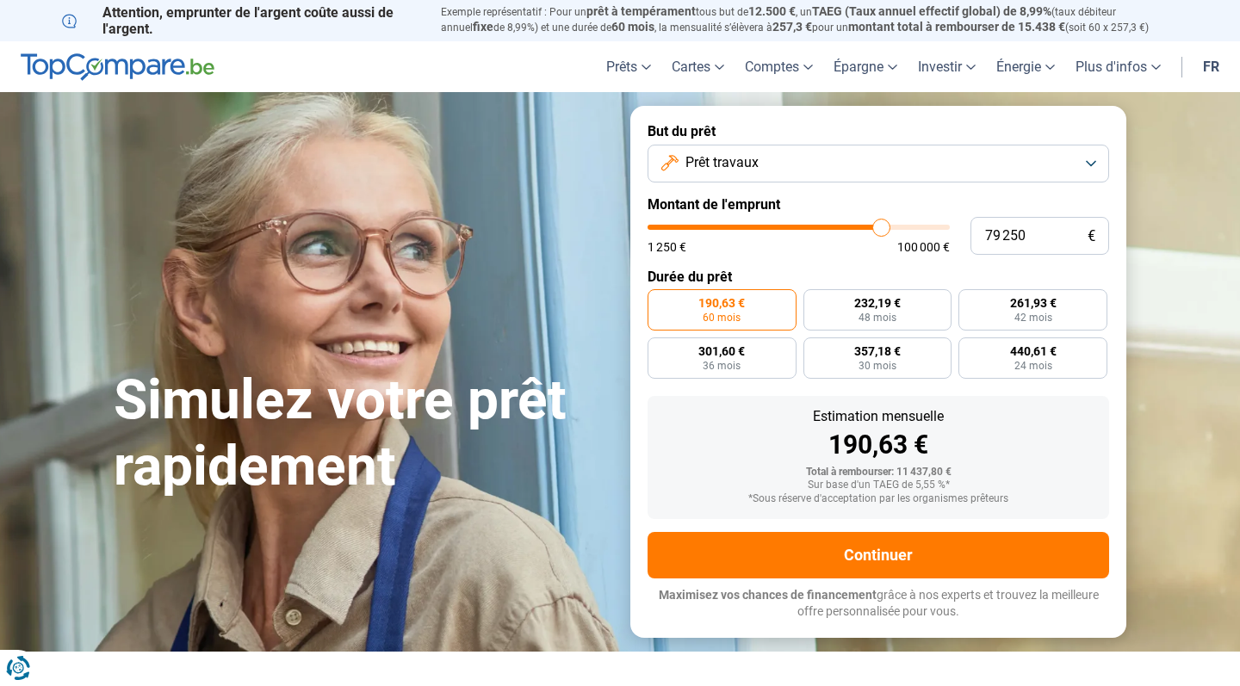
type input "79 000"
type input "79000"
type input "78 750"
type input "78750"
type input "78 500"
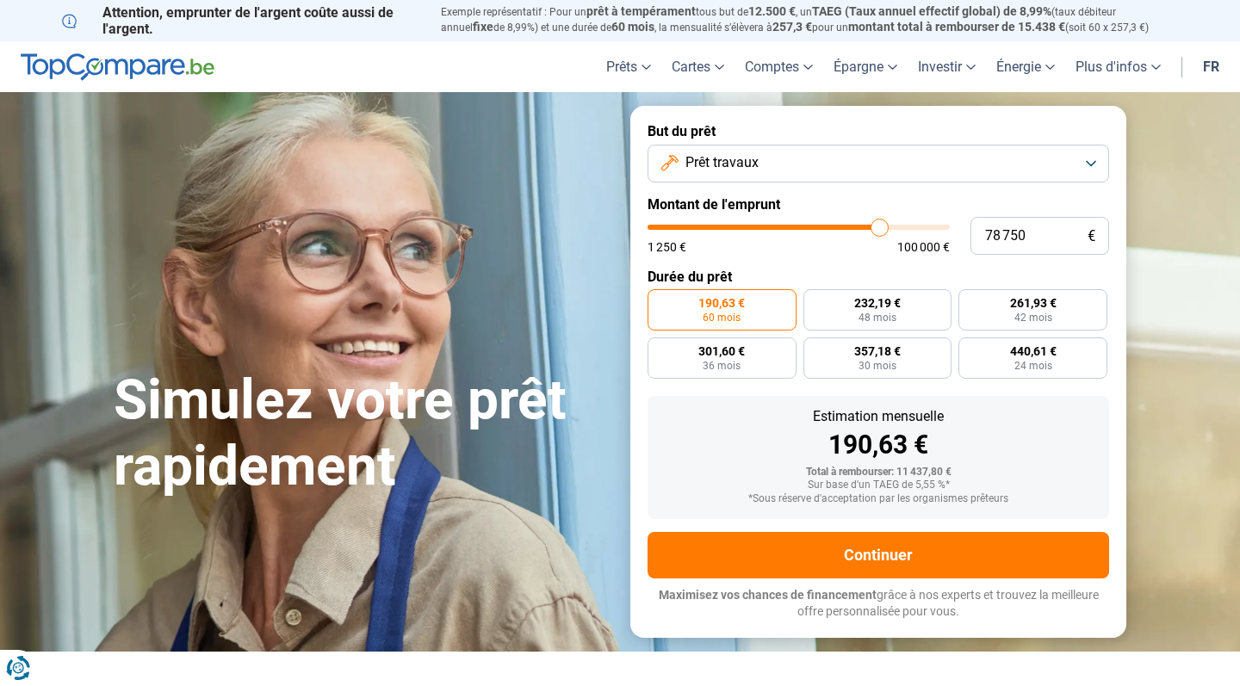
type input "78500"
type input "78 000"
type input "78000"
type input "77 750"
type input "77750"
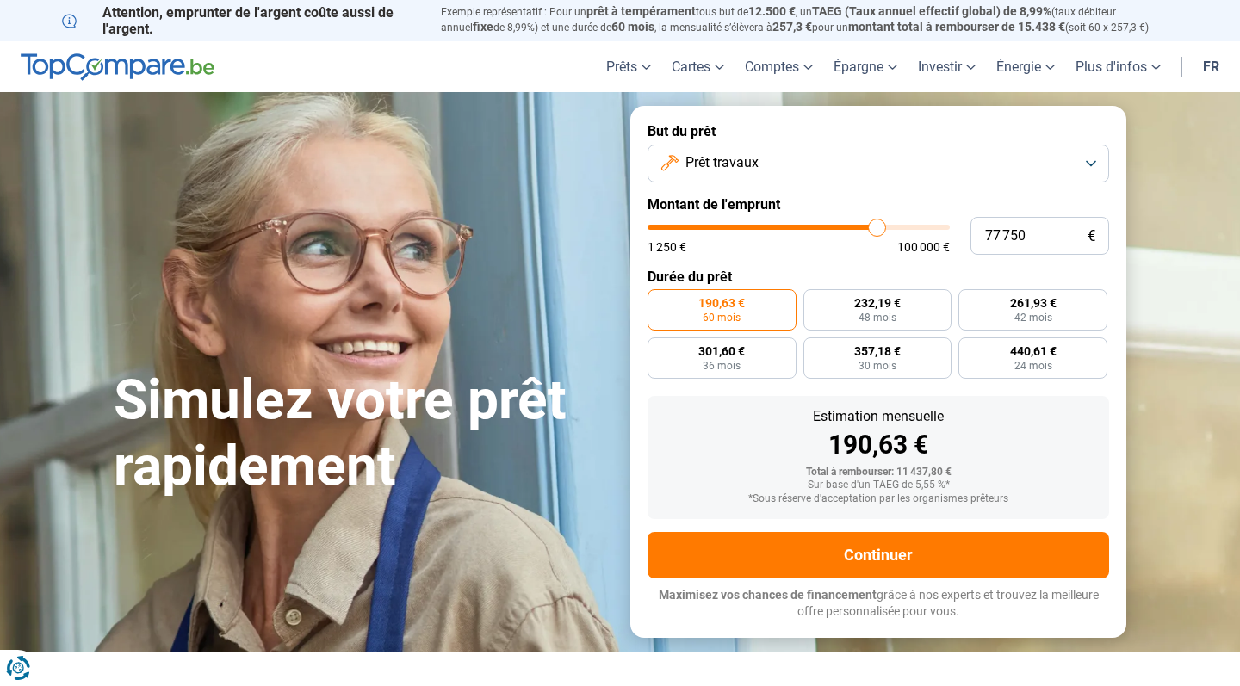
type input "77 500"
type input "77500"
type input "77 250"
type input "77250"
type input "77 000"
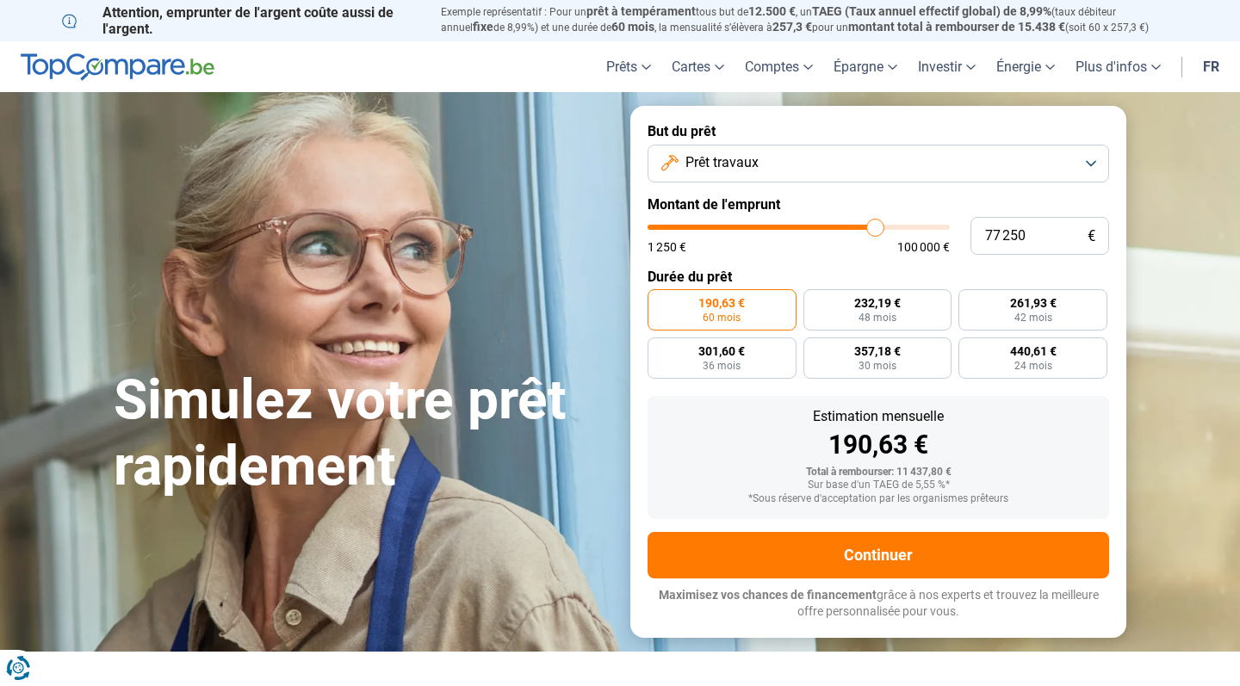
type input "77000"
type input "76 500"
type input "76500"
type input "76 250"
type input "76250"
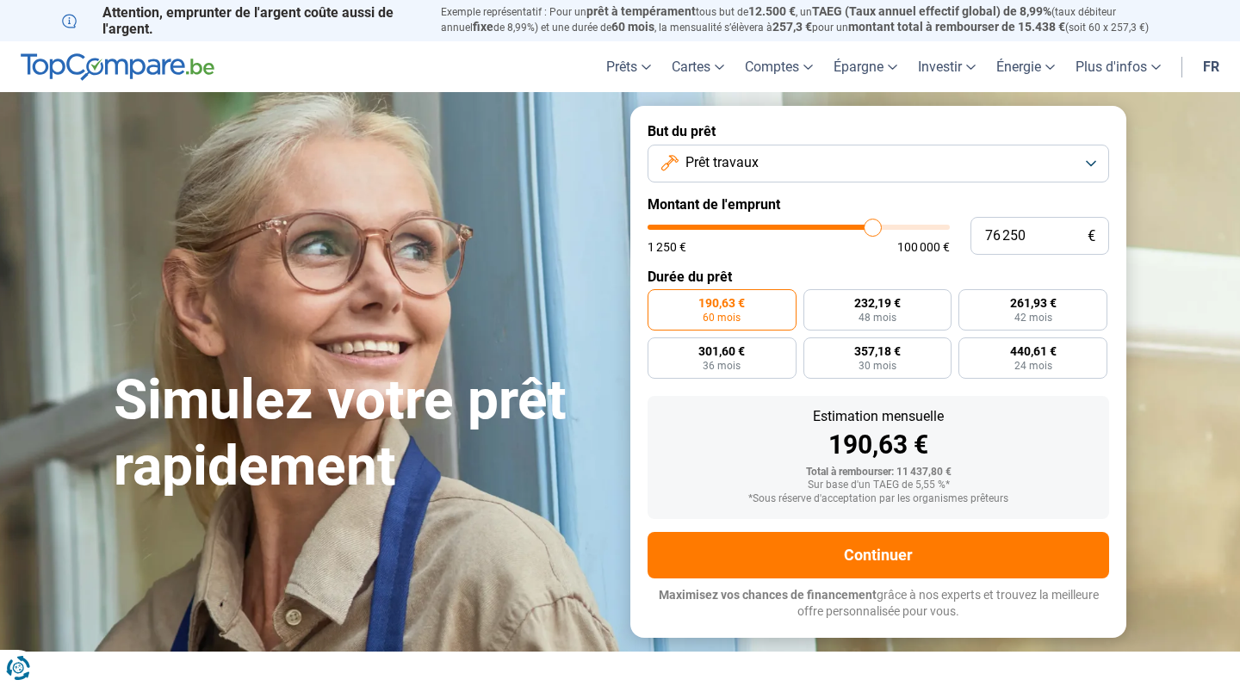
type input "76 000"
type input "76000"
type input "75 750"
type input "75750"
type input "75 500"
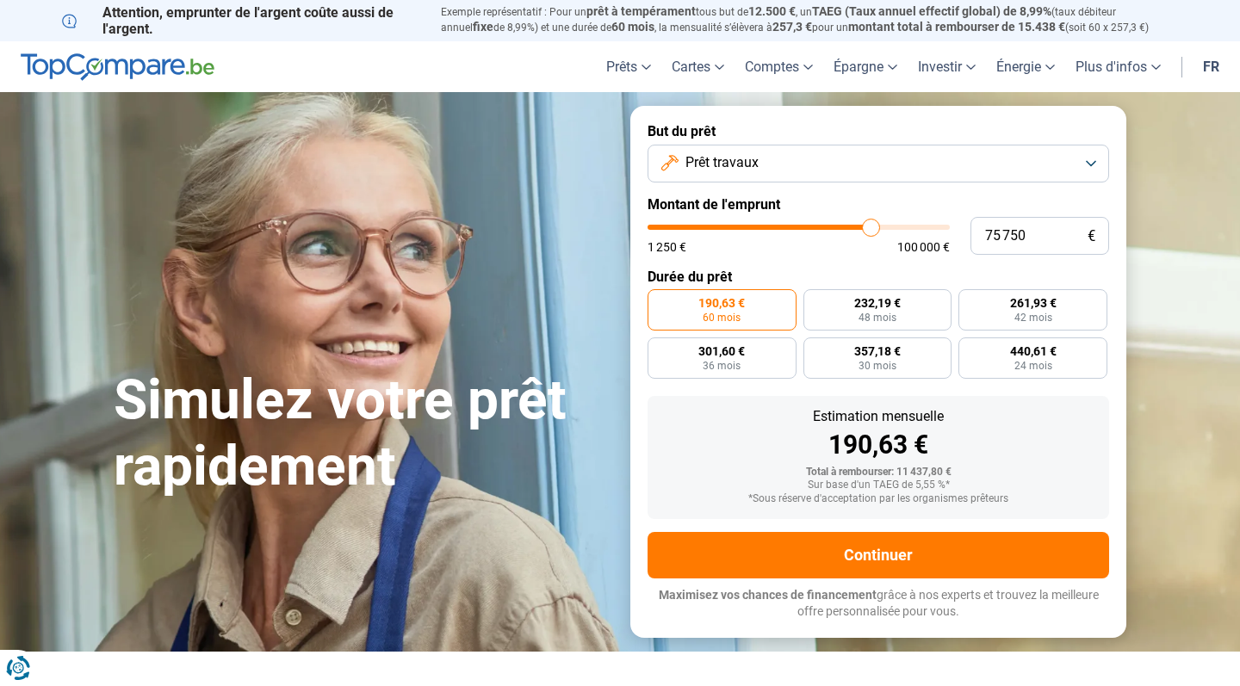
type input "75500"
type input "75 000"
drag, startPoint x: 681, startPoint y: 226, endPoint x: 869, endPoint y: 218, distance: 187.9
type input "75000"
click at [869, 225] on input "range" at bounding box center [799, 227] width 302 height 5
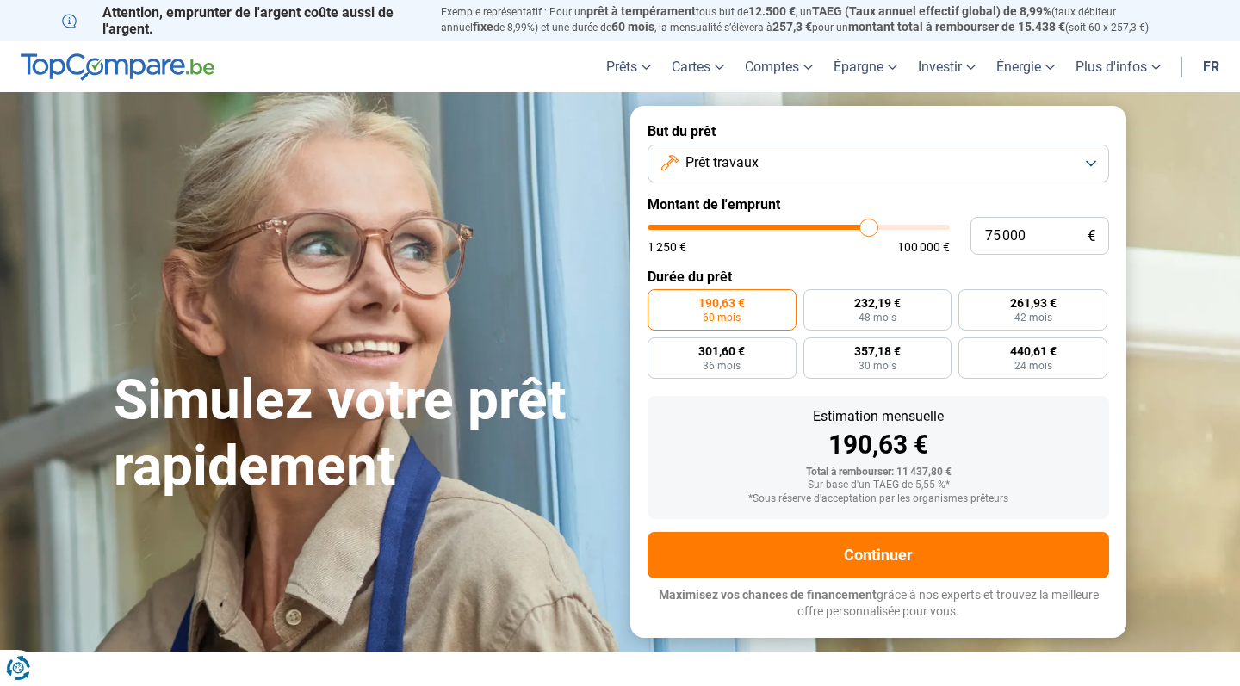
radio input "false"
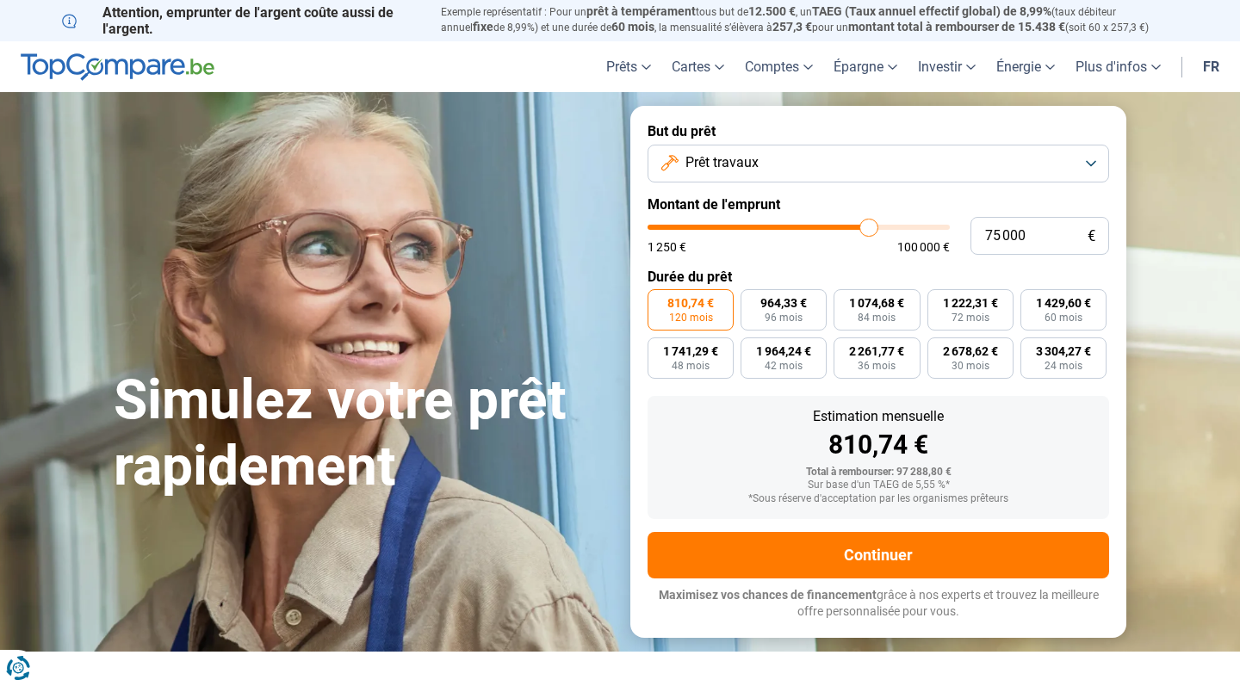
click at [679, 314] on span "120 mois" at bounding box center [691, 318] width 44 height 10
click at [659, 301] on input "810,74 € 120 mois" at bounding box center [653, 294] width 11 height 11
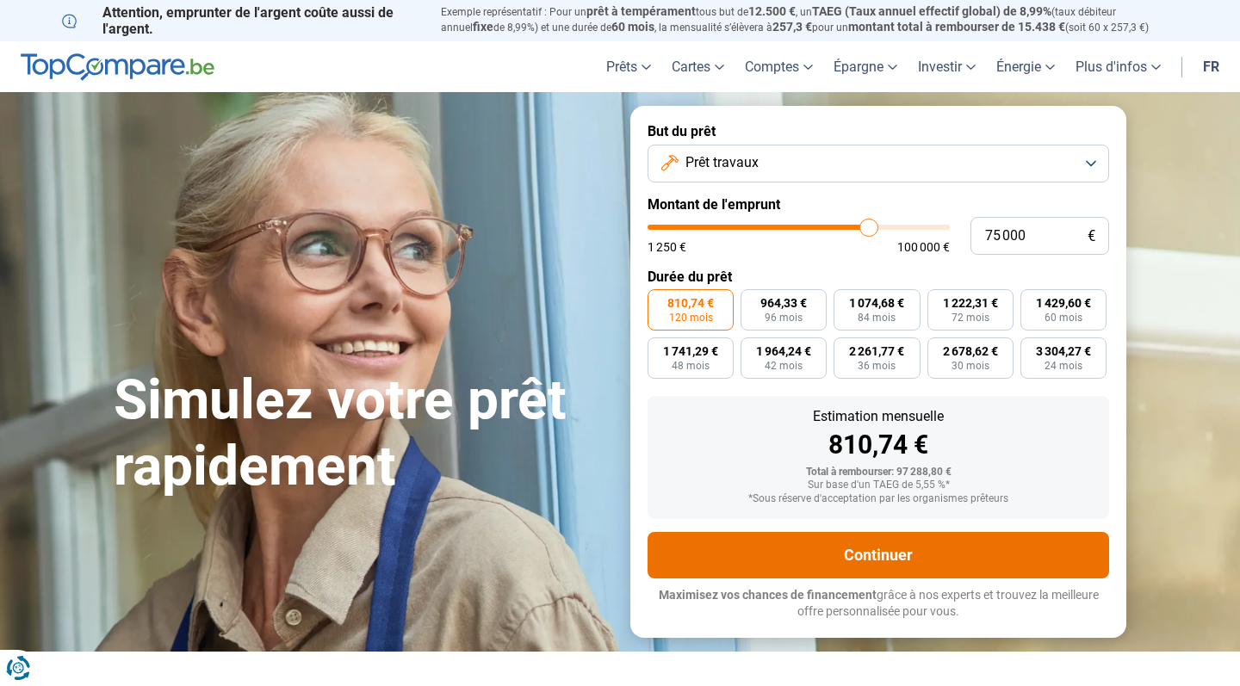
click at [822, 554] on button "Continuer" at bounding box center [879, 555] width 462 height 47
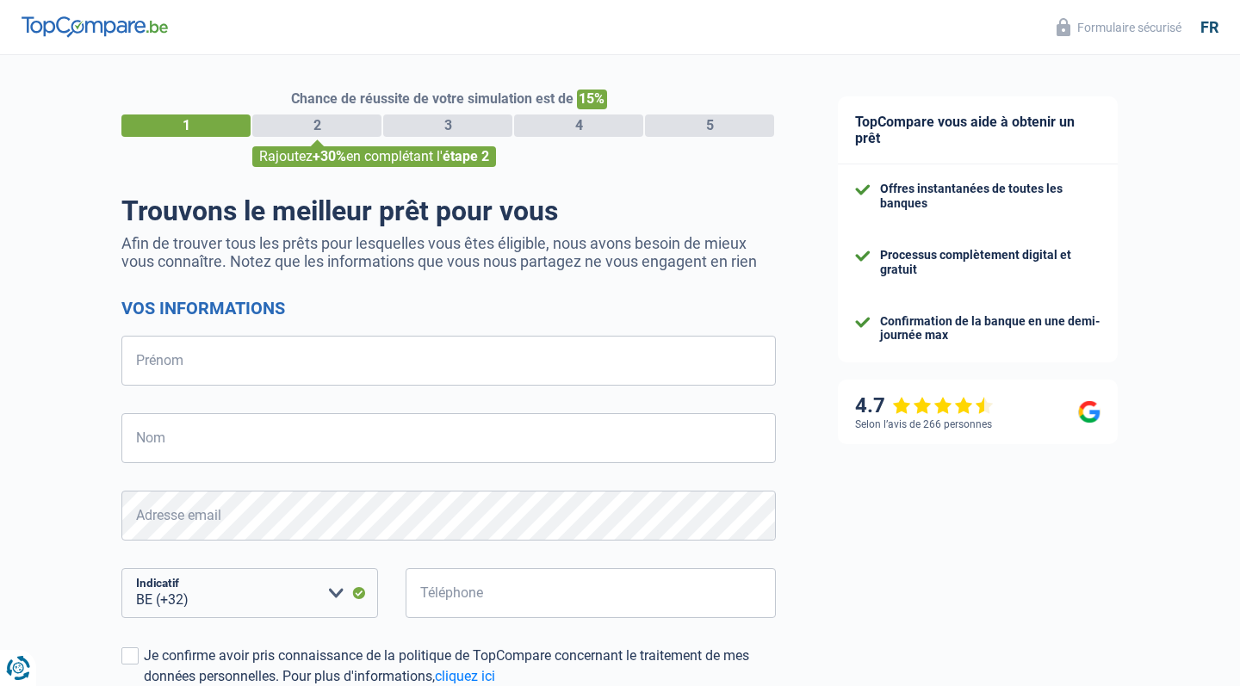
select select "32"
